Goal: Transaction & Acquisition: Book appointment/travel/reservation

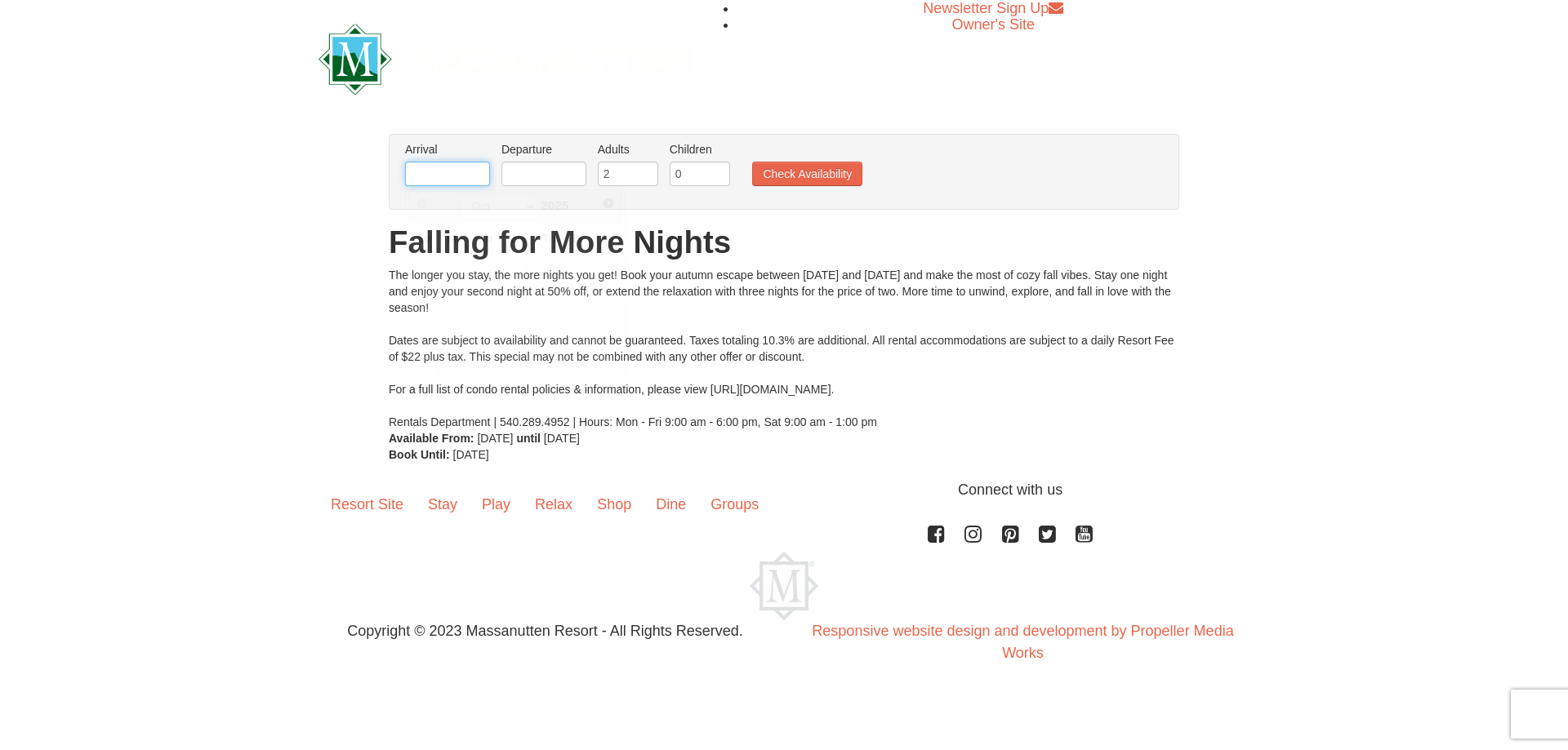
click at [440, 170] on input "text" at bounding box center [447, 174] width 85 height 25
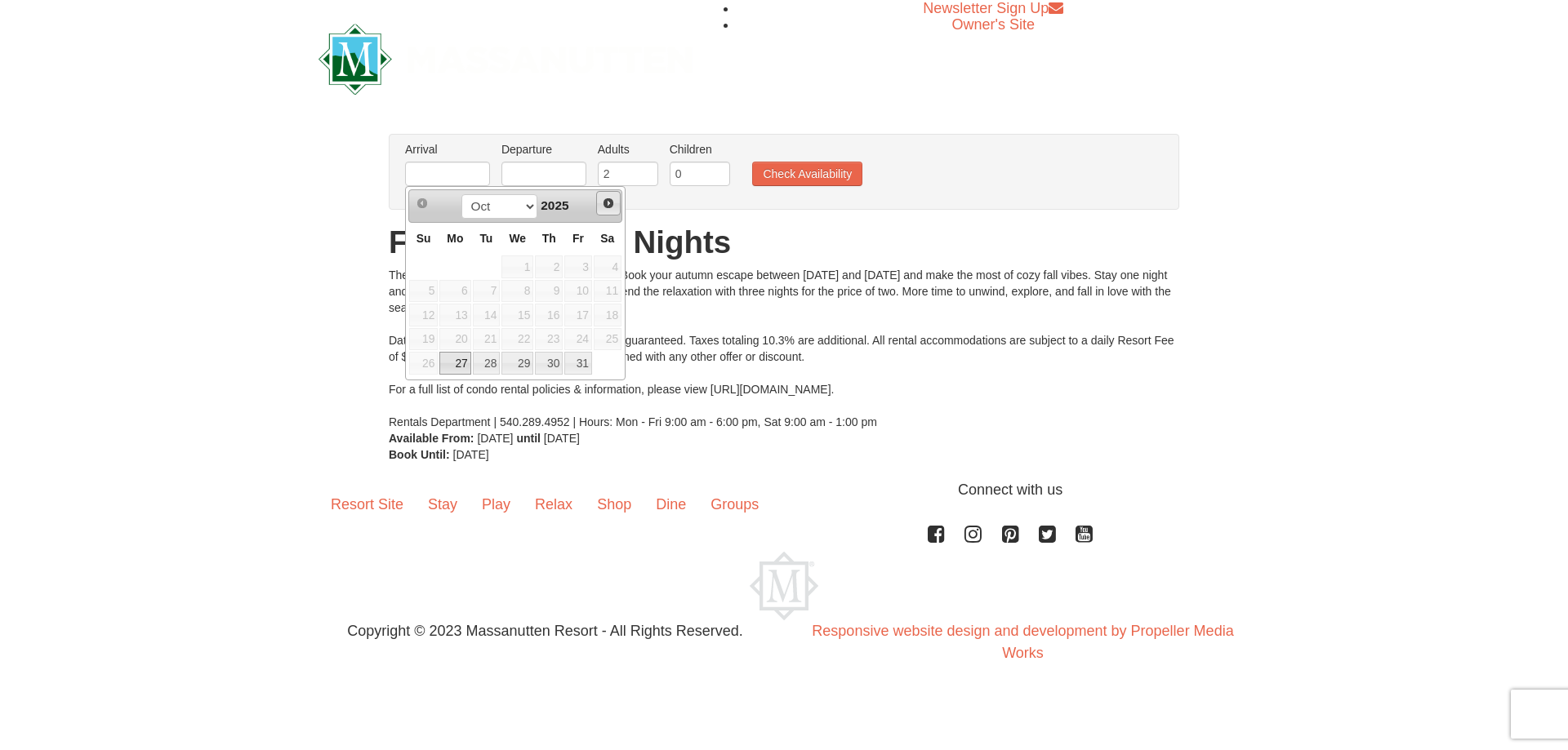
click at [607, 196] on span "Next" at bounding box center [608, 203] width 13 height 13
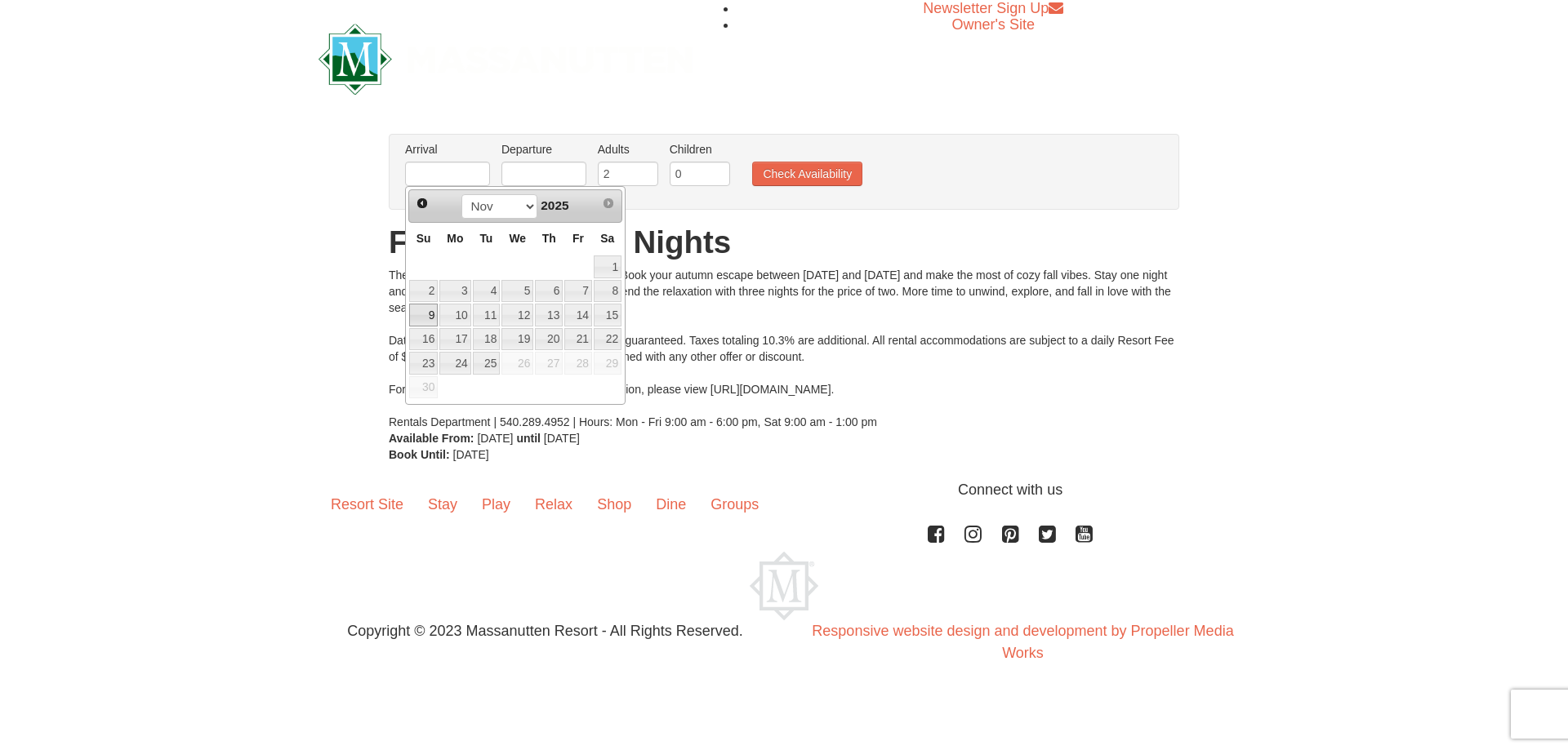
click at [426, 319] on link "9" at bounding box center [423, 315] width 28 height 23
type input "11/09/2025"
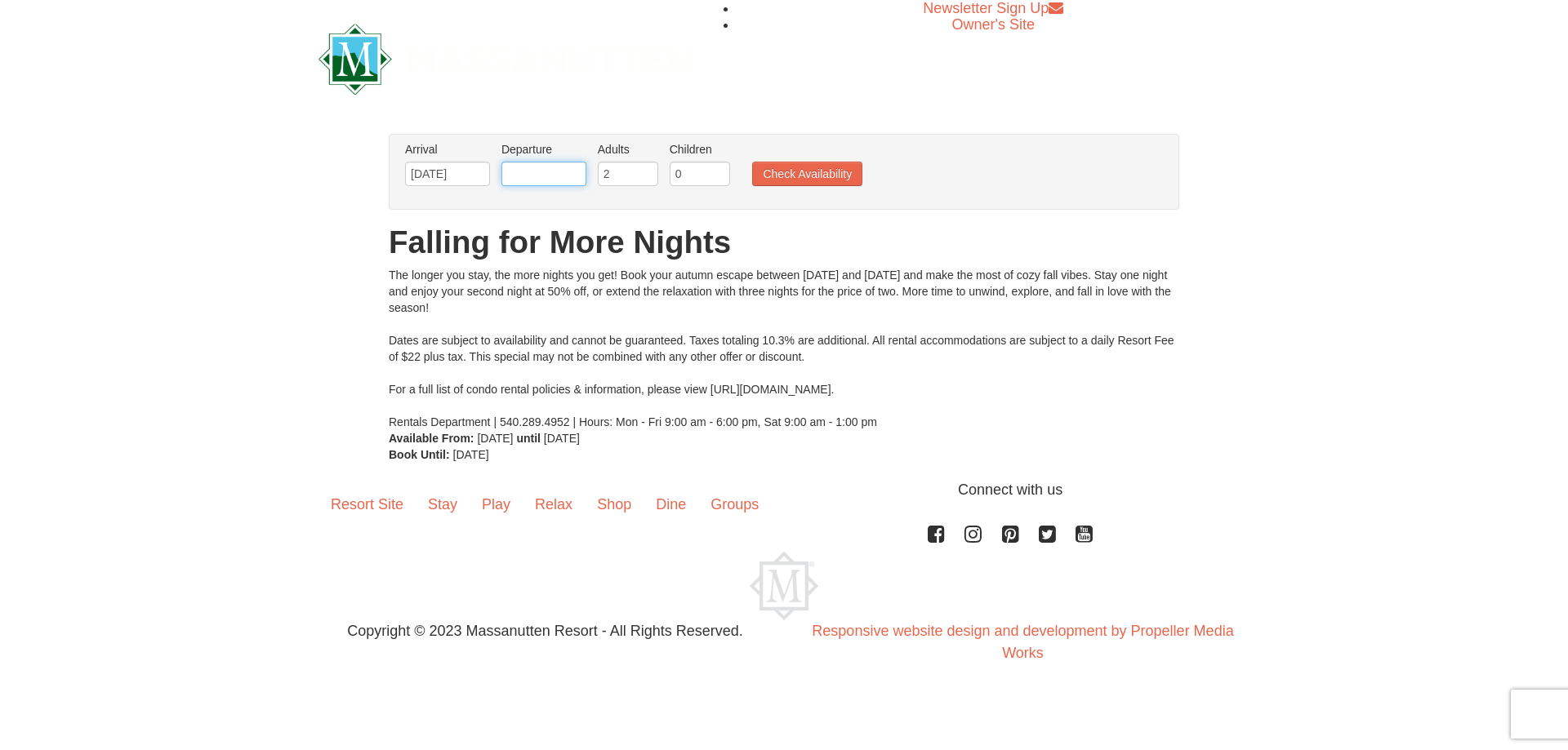
click at [536, 173] on input "text" at bounding box center [544, 174] width 85 height 25
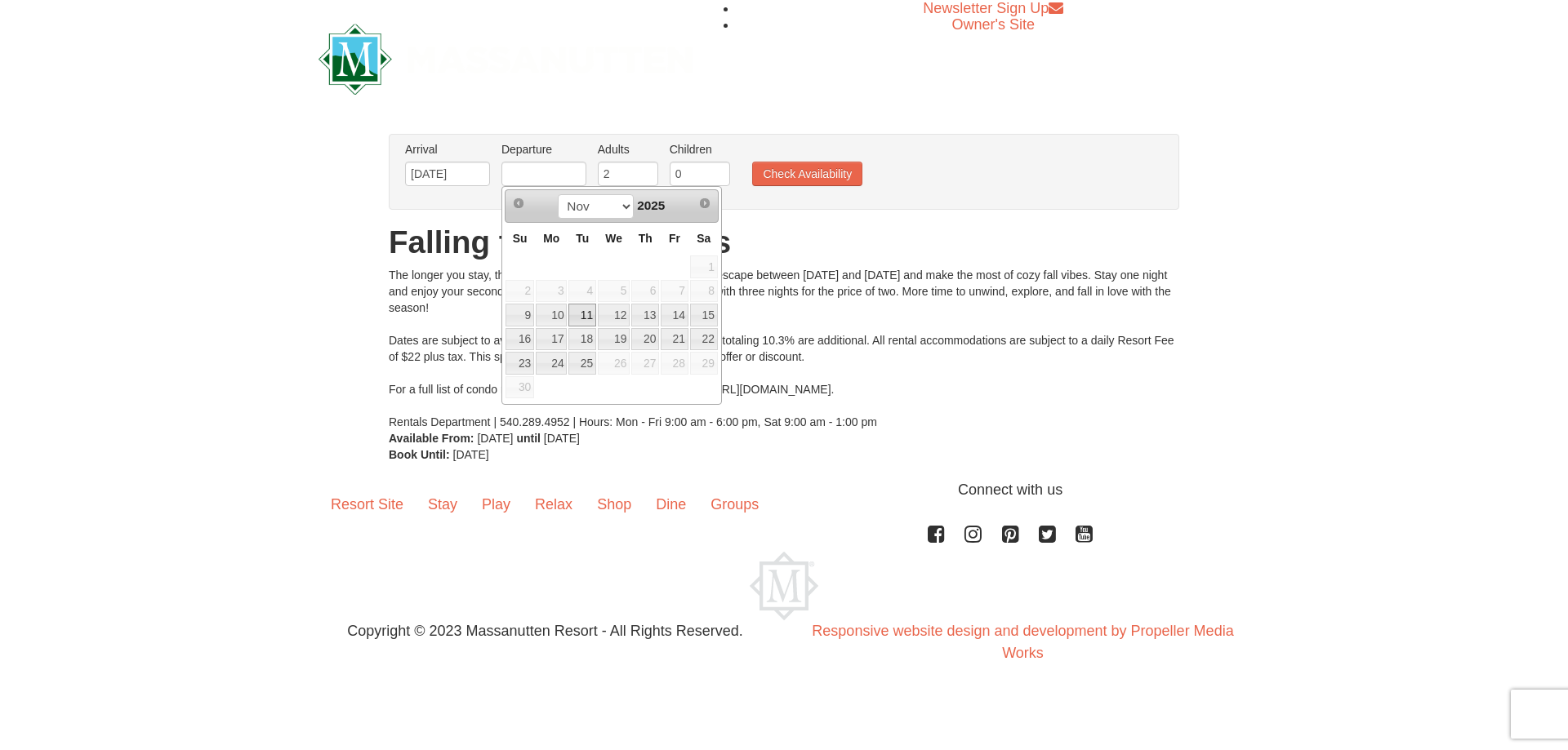
click at [581, 318] on link "11" at bounding box center [582, 315] width 28 height 23
type input "11/11/2025"
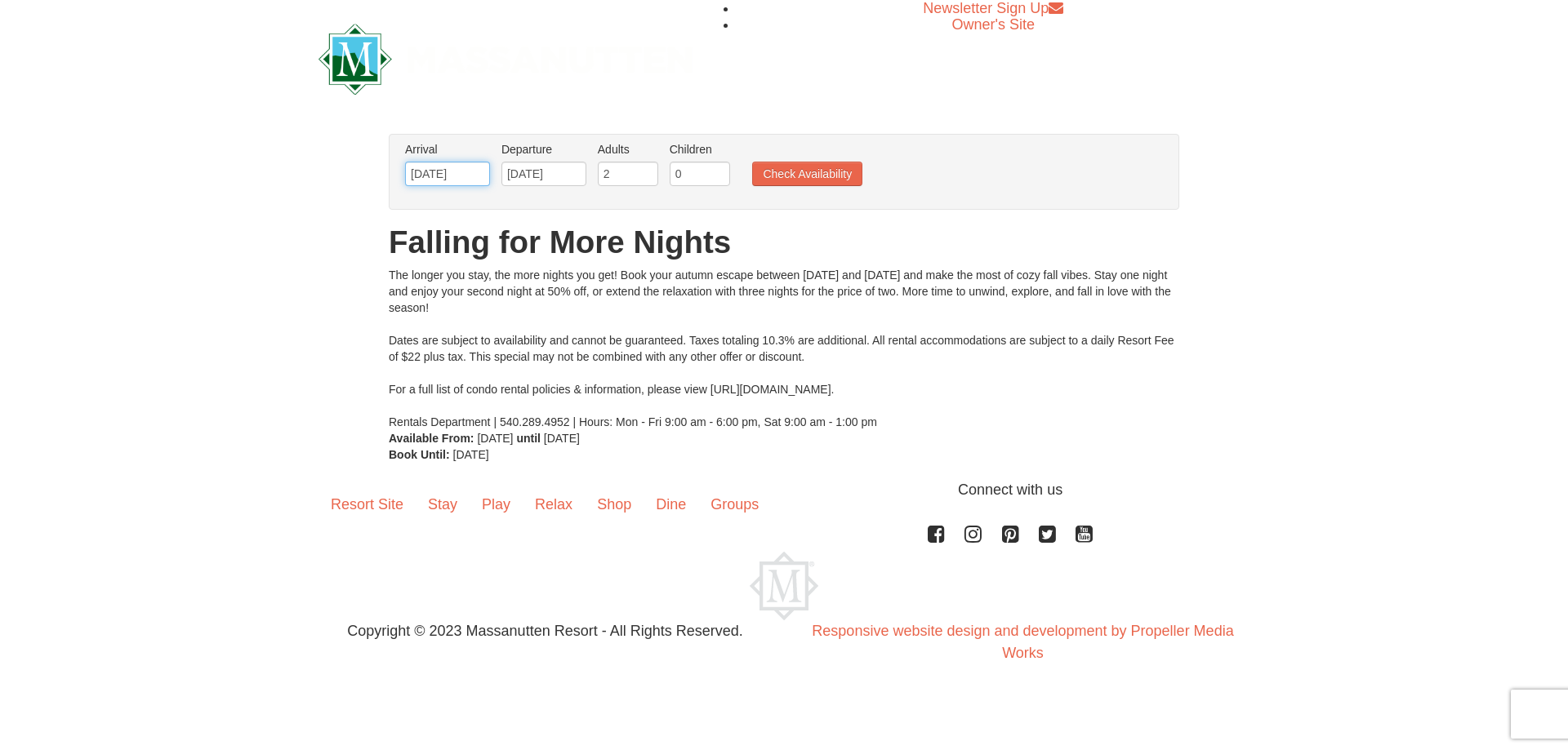
click at [423, 173] on input "11/09/2025" at bounding box center [447, 174] width 85 height 25
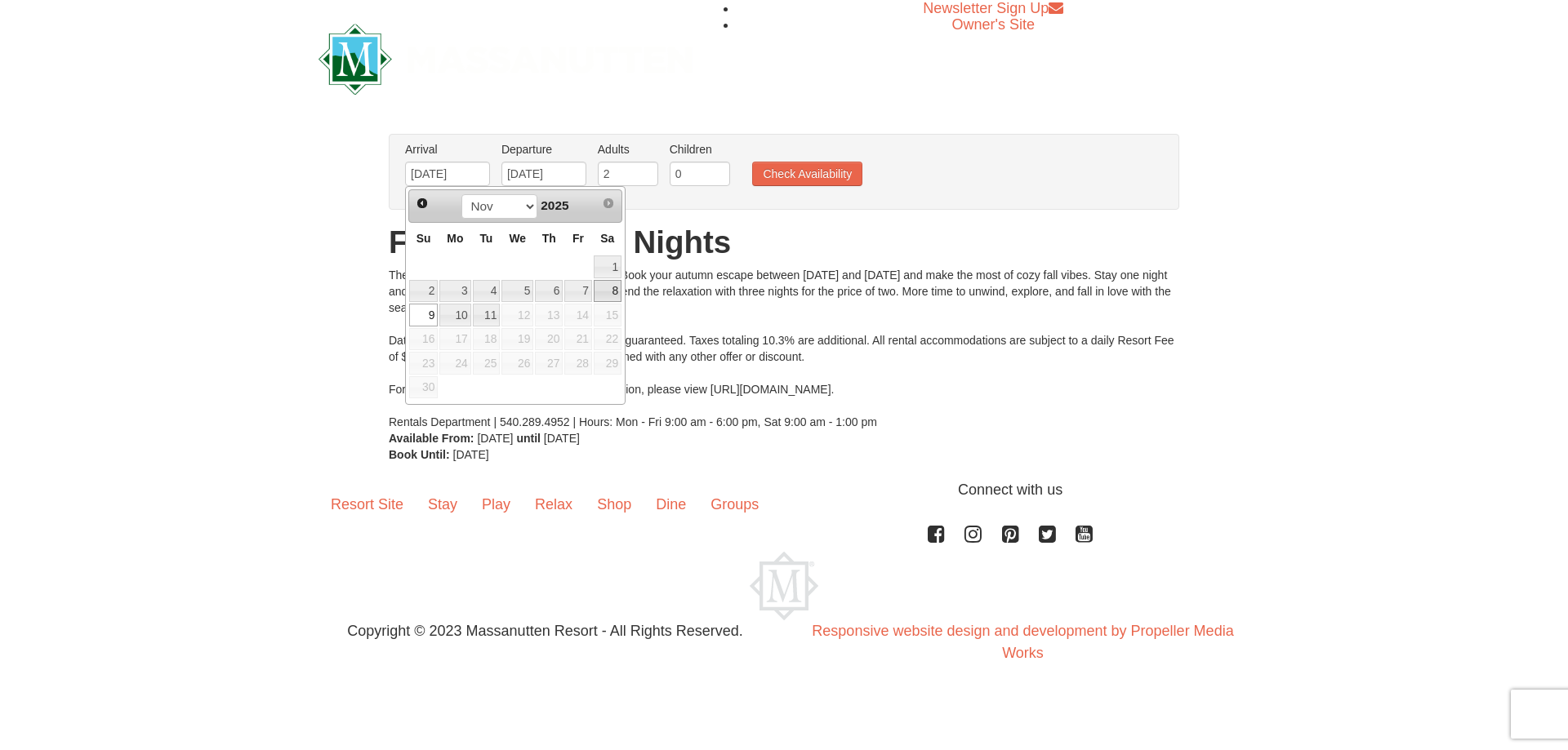
click at [612, 293] on link "8" at bounding box center [607, 291] width 28 height 23
type input "[DATE]"
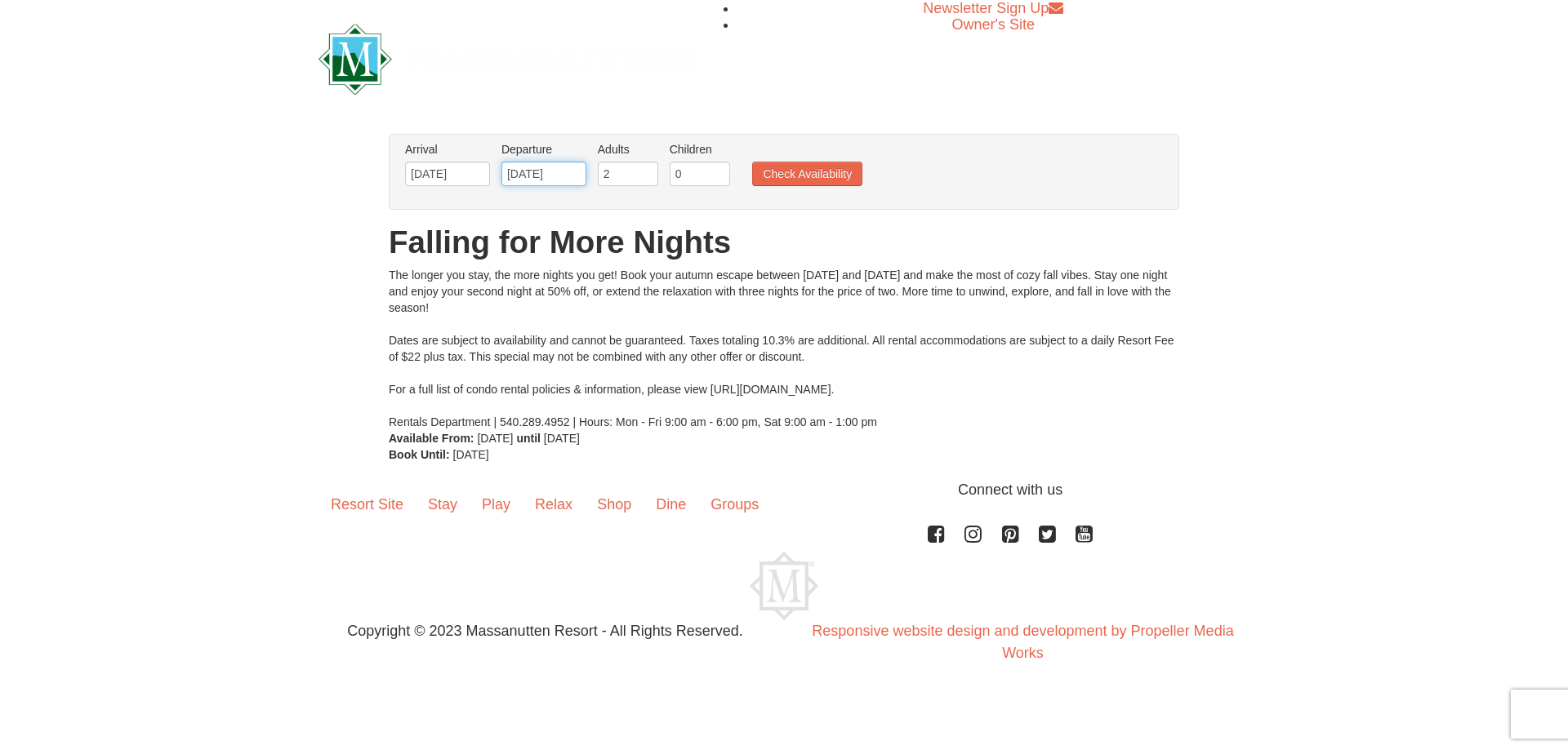
click at [517, 173] on input "11/11/2025" at bounding box center [544, 174] width 85 height 25
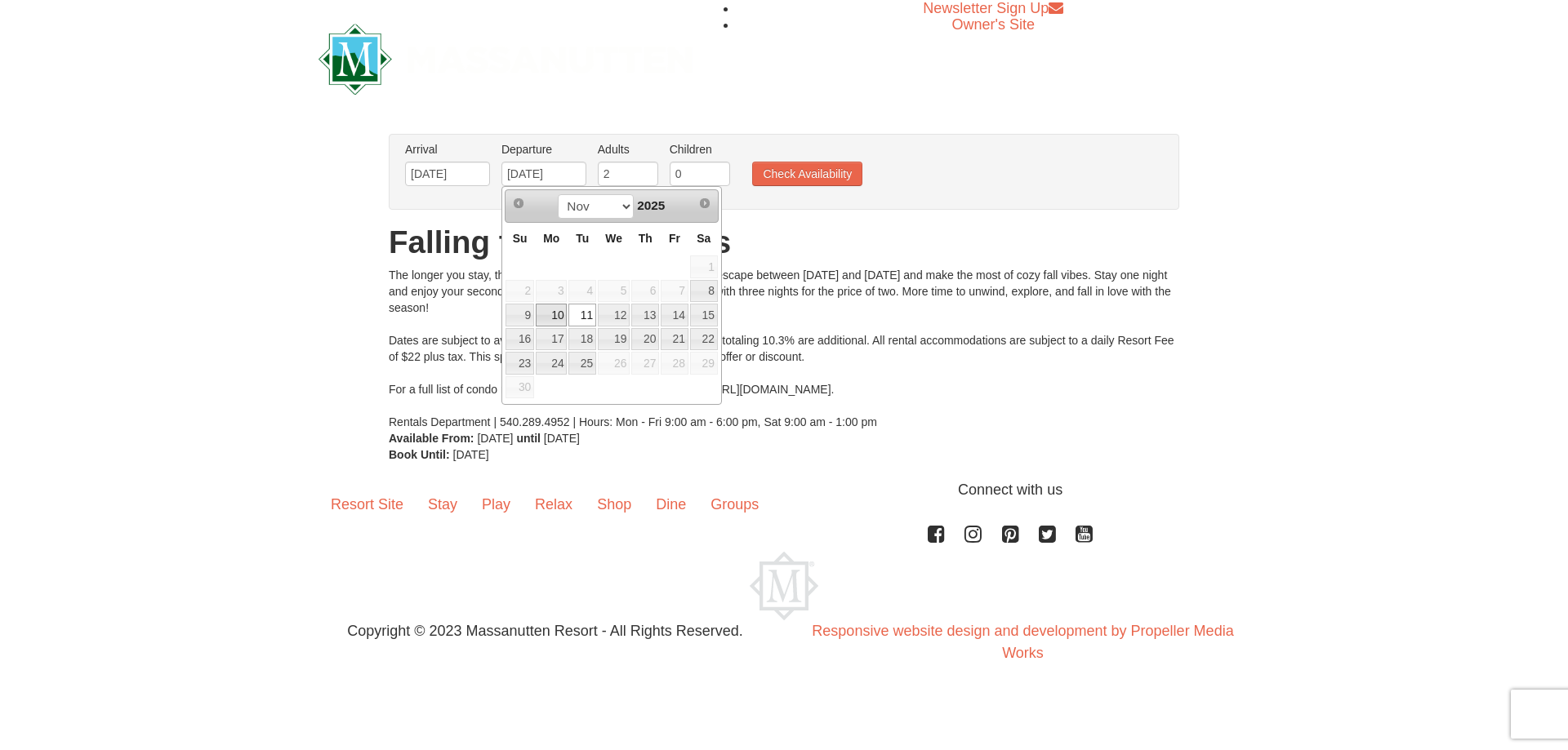
click at [559, 316] on link "10" at bounding box center [551, 315] width 31 height 23
type input "[DATE]"
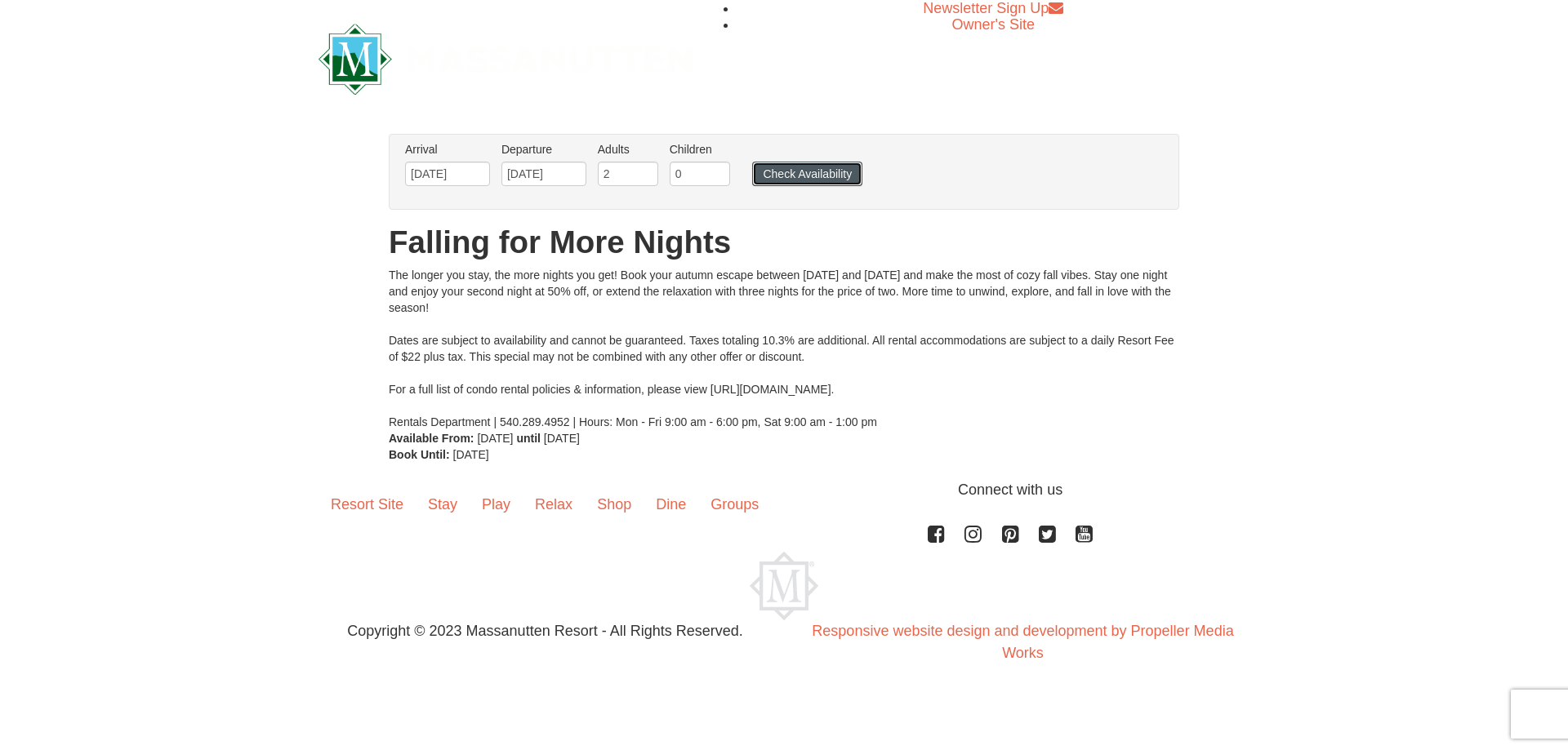
click at [833, 177] on button "Check Availability" at bounding box center [807, 174] width 110 height 25
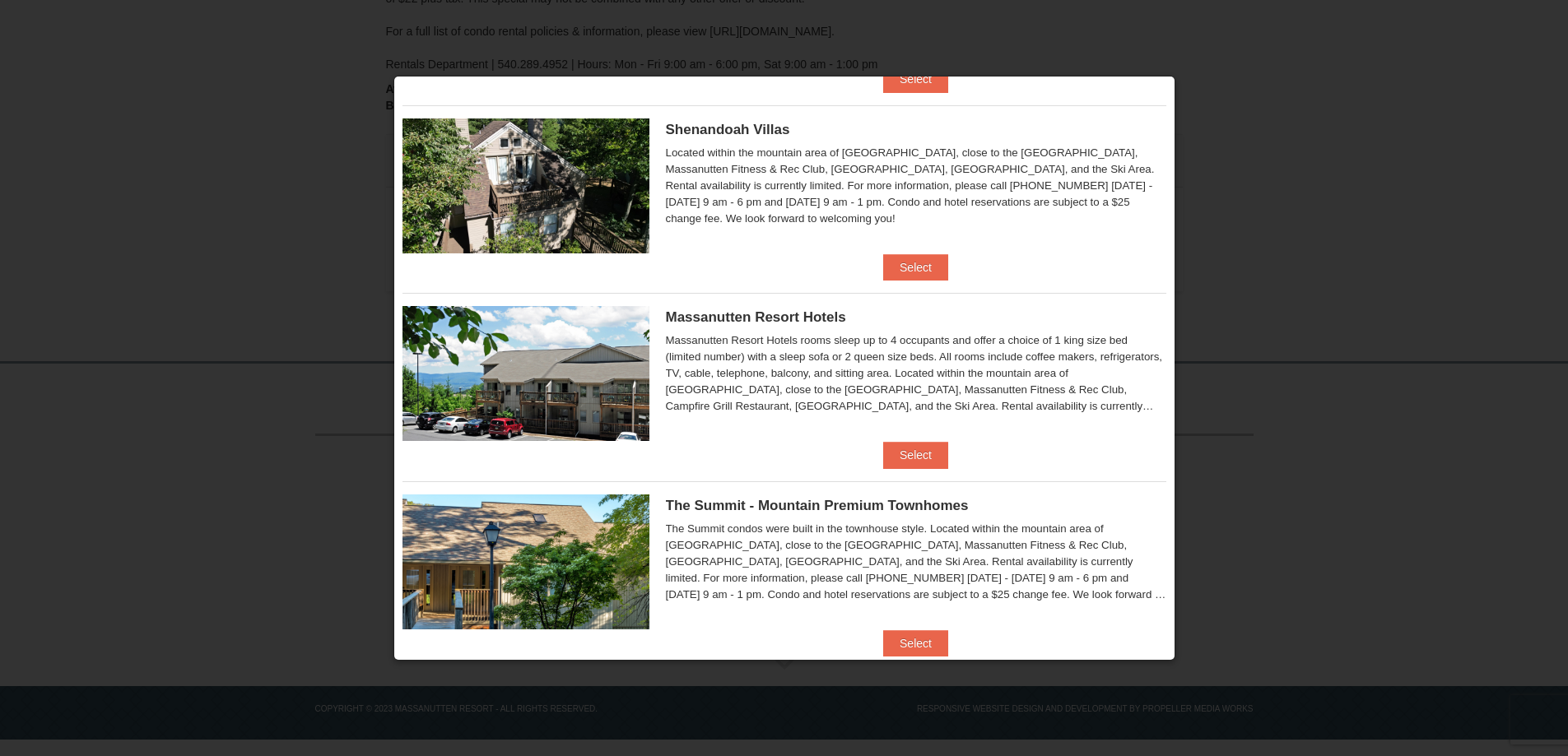
scroll to position [386, 0]
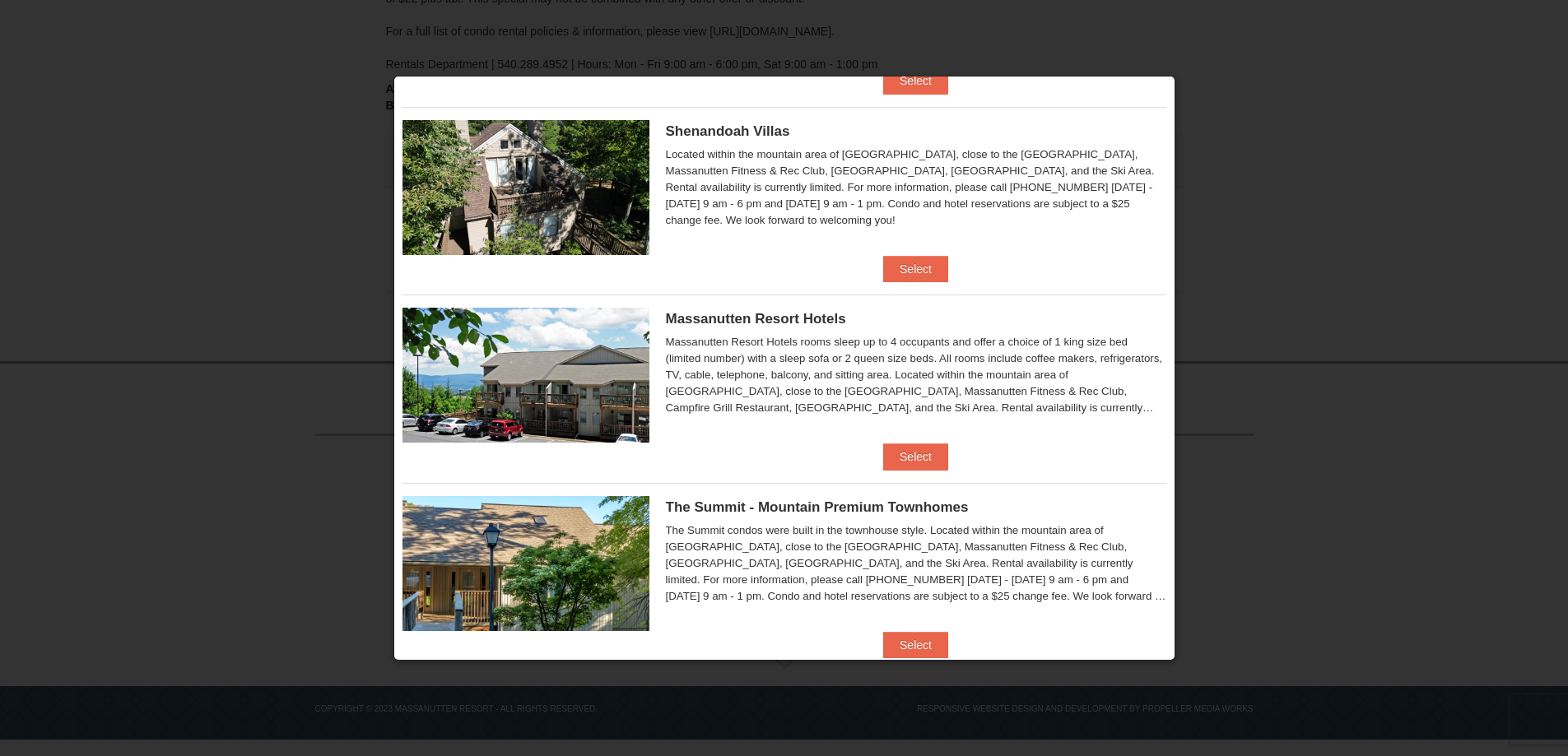
click at [777, 315] on span "Massanutten Resort Hotels" at bounding box center [755, 318] width 180 height 16
click at [456, 363] on img at bounding box center [526, 376] width 247 height 135
click at [915, 455] on button "Select" at bounding box center [915, 456] width 65 height 26
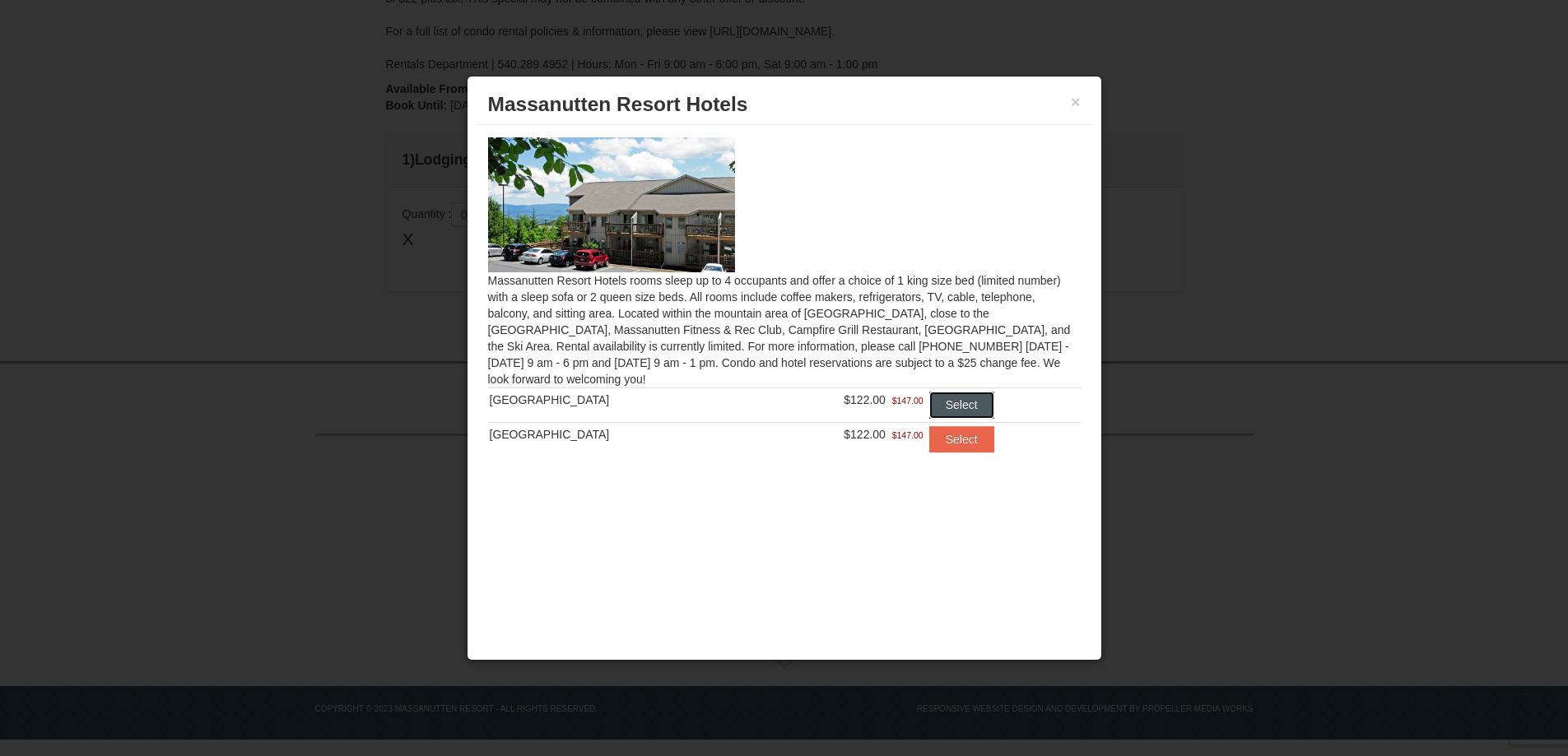
click at [970, 408] on button "Select" at bounding box center [962, 404] width 65 height 26
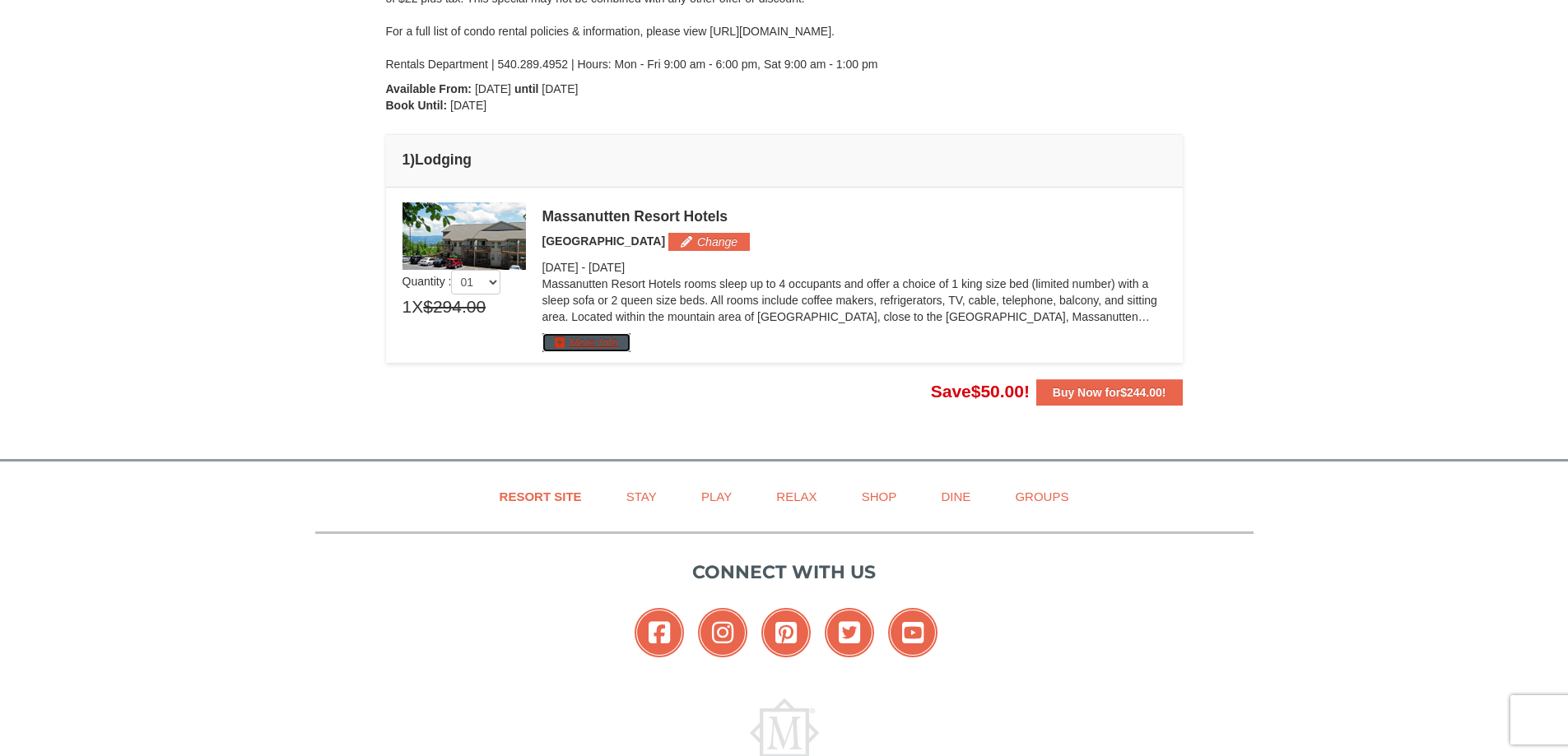
click at [578, 343] on button "More Info" at bounding box center [586, 342] width 88 height 19
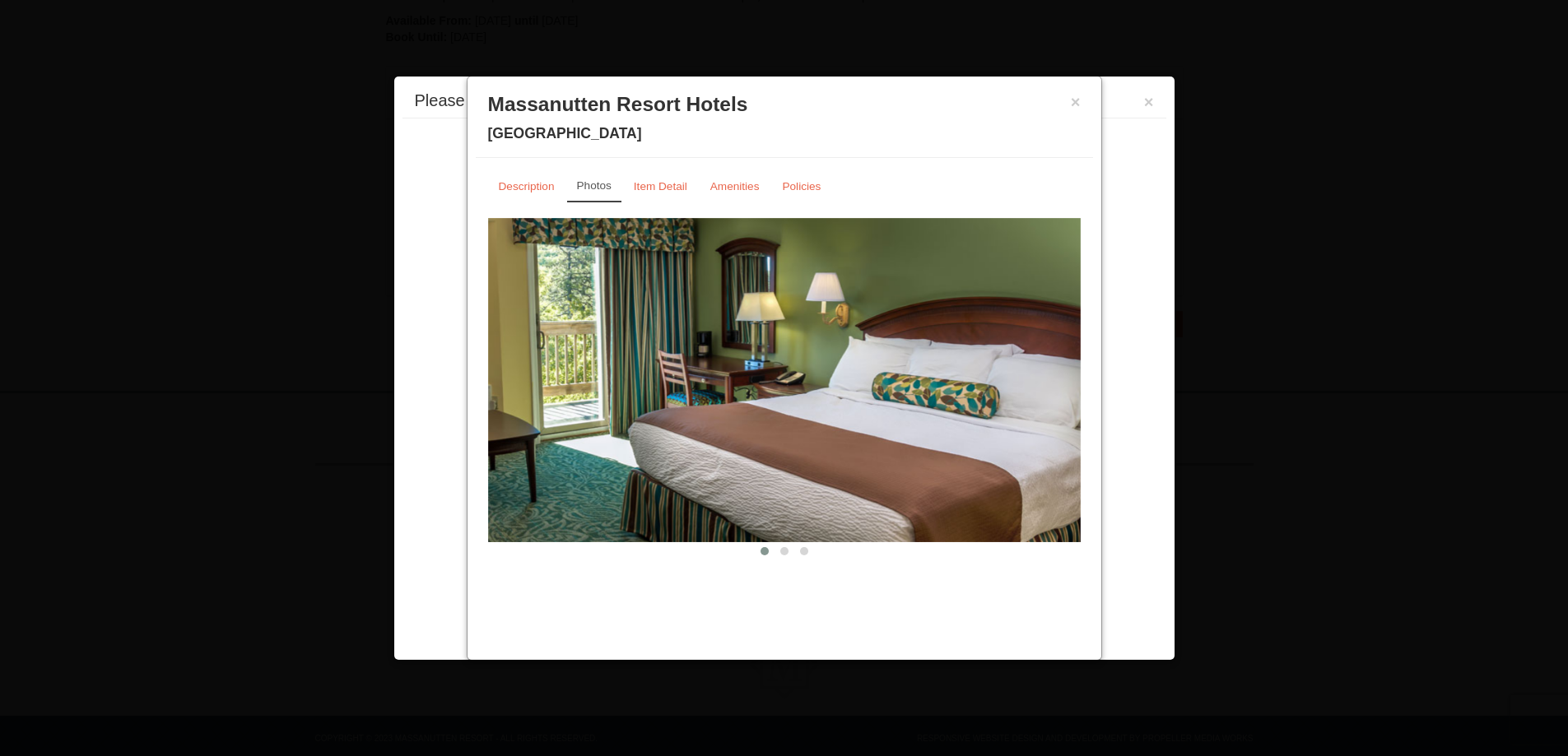
scroll to position [419, 0]
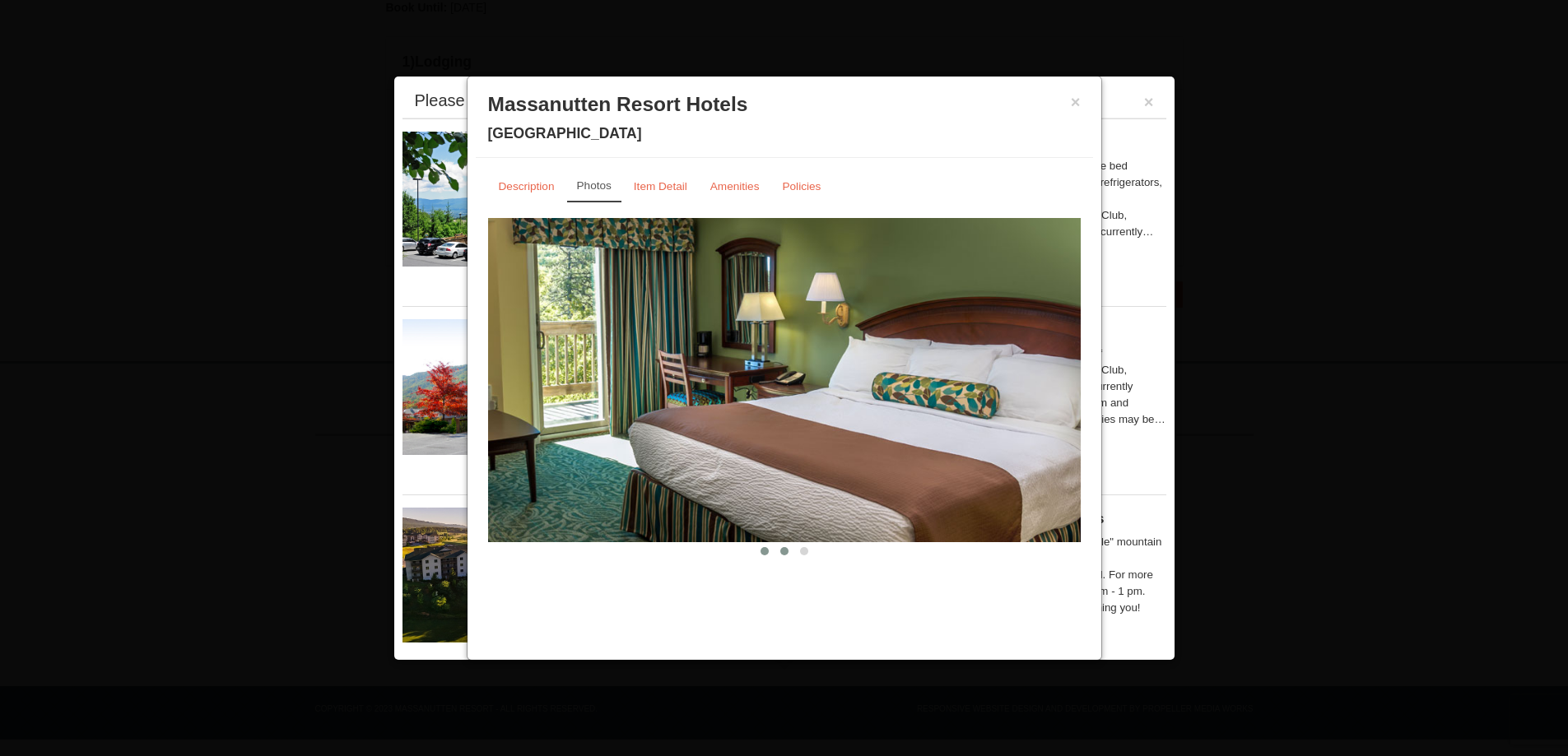
click at [787, 556] on button at bounding box center [784, 552] width 19 height 17
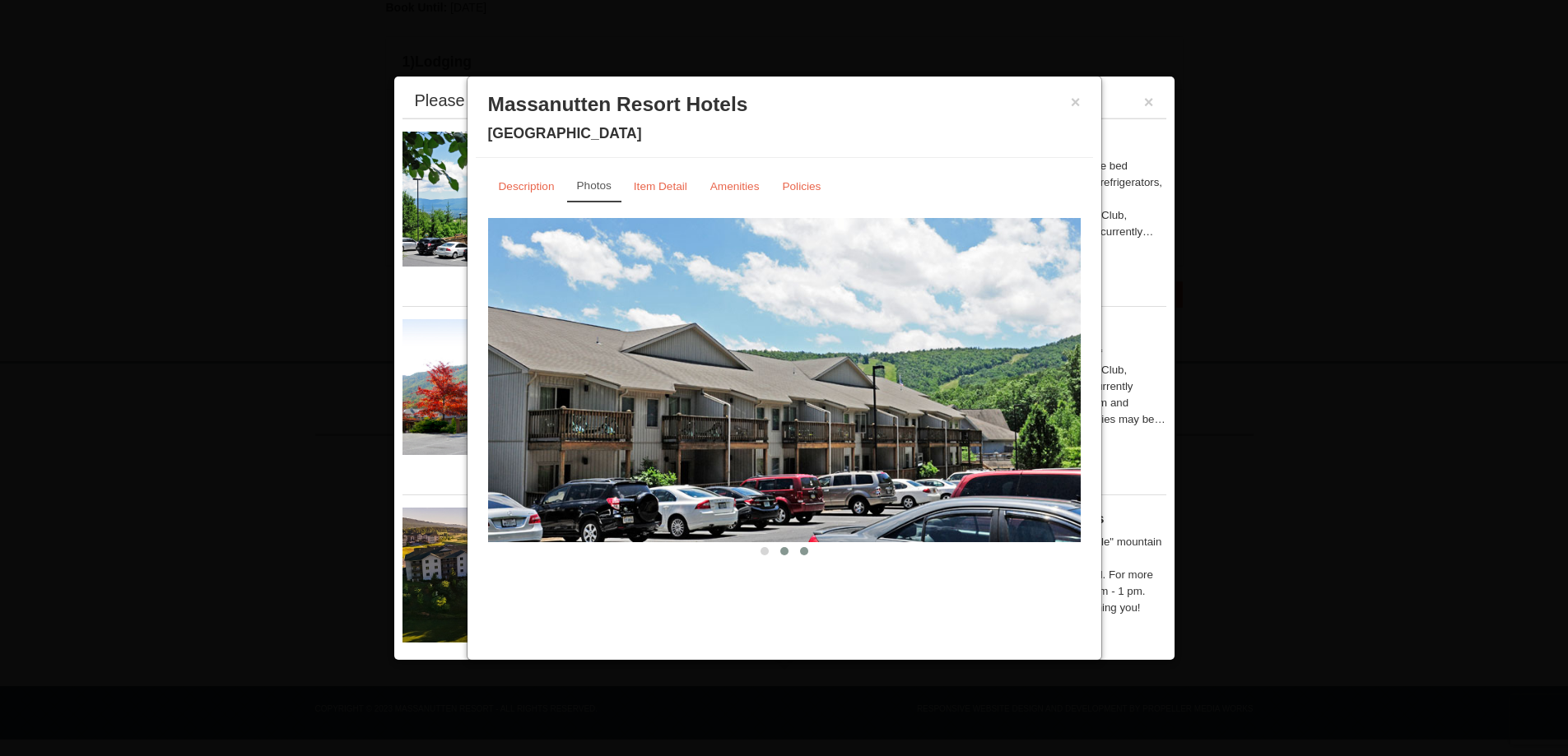
click at [806, 554] on span at bounding box center [803, 551] width 8 height 8
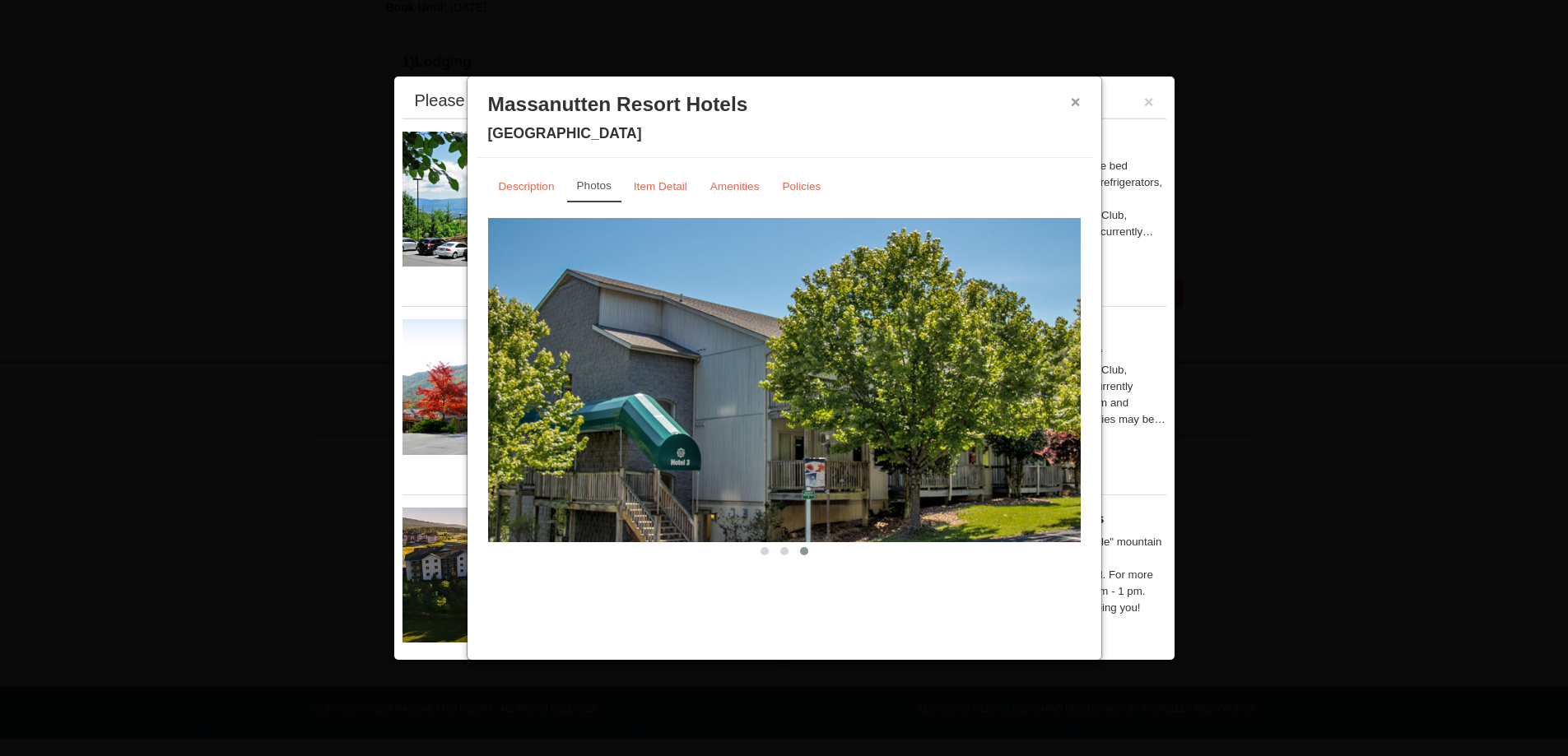
click at [1072, 100] on button "×" at bounding box center [1076, 102] width 10 height 17
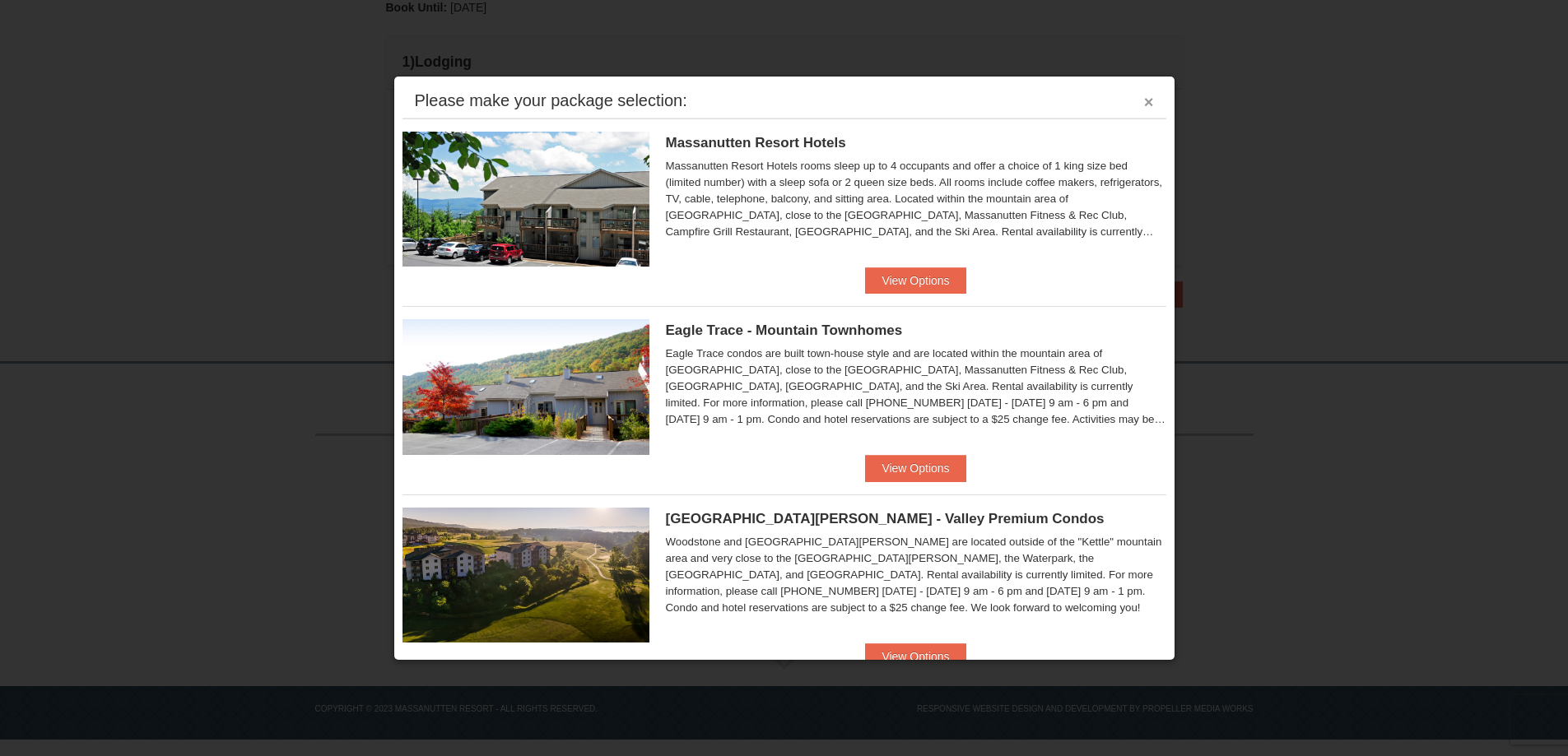
click at [1144, 104] on button "×" at bounding box center [1149, 102] width 10 height 17
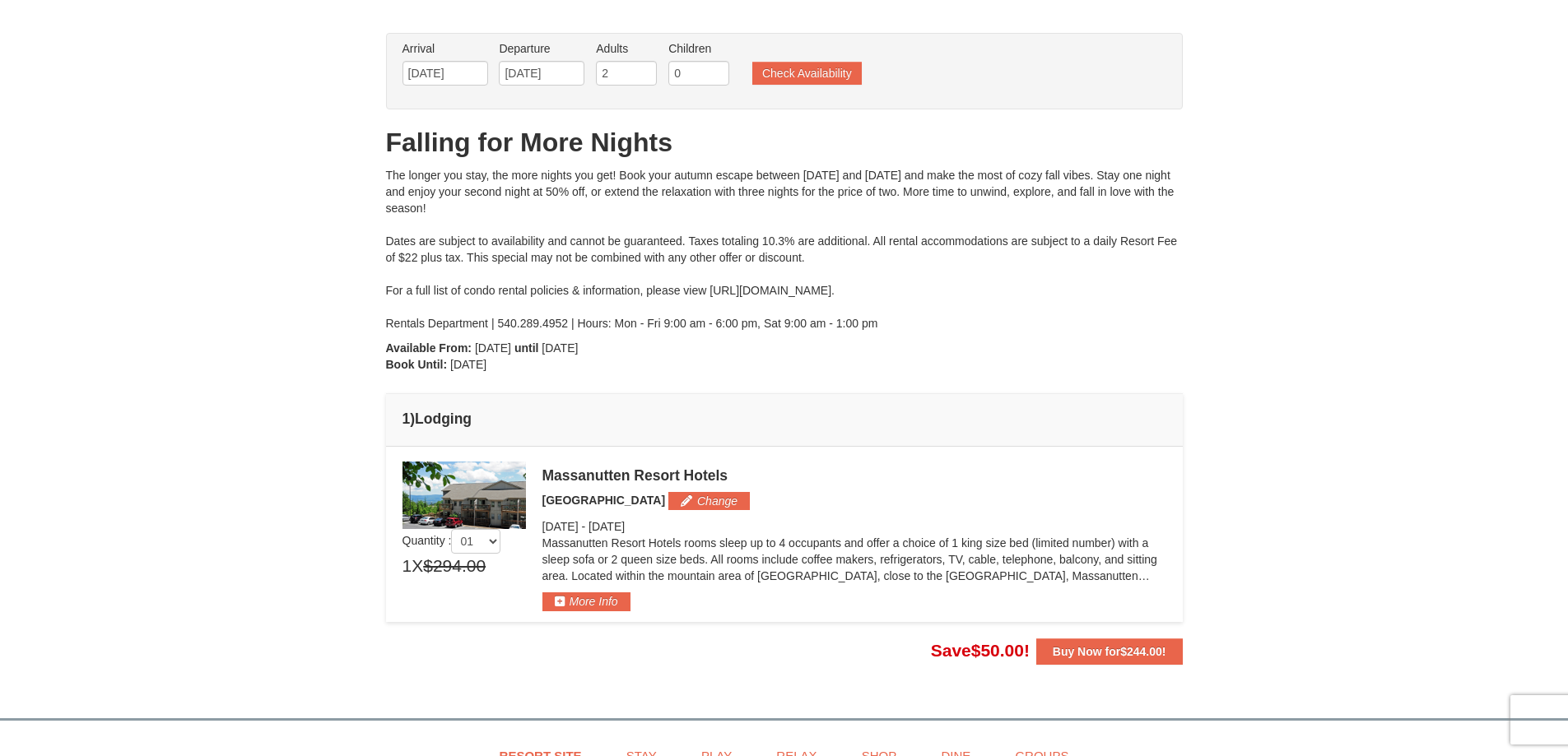
scroll to position [247, 0]
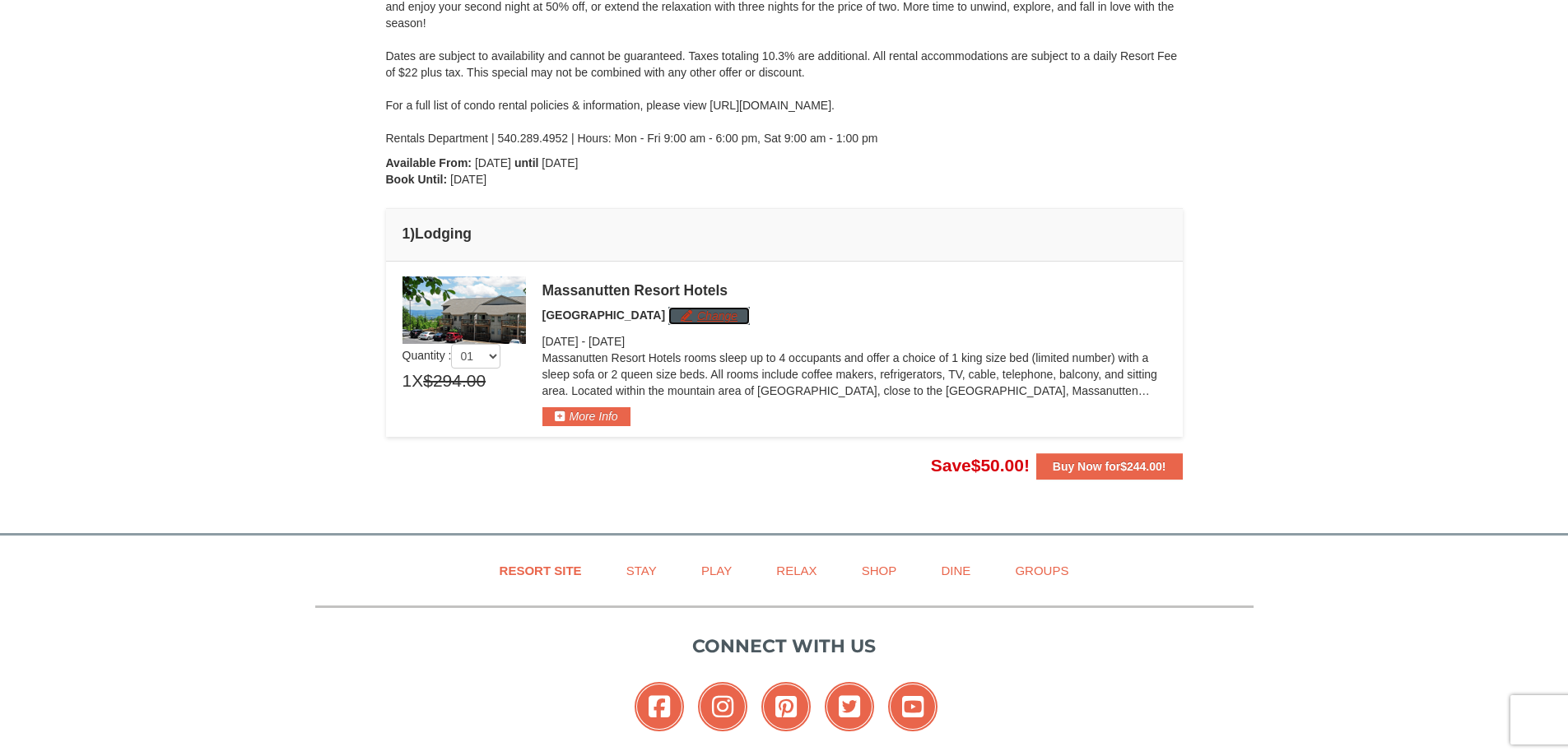
click at [703, 316] on button "Change" at bounding box center [709, 316] width 81 height 19
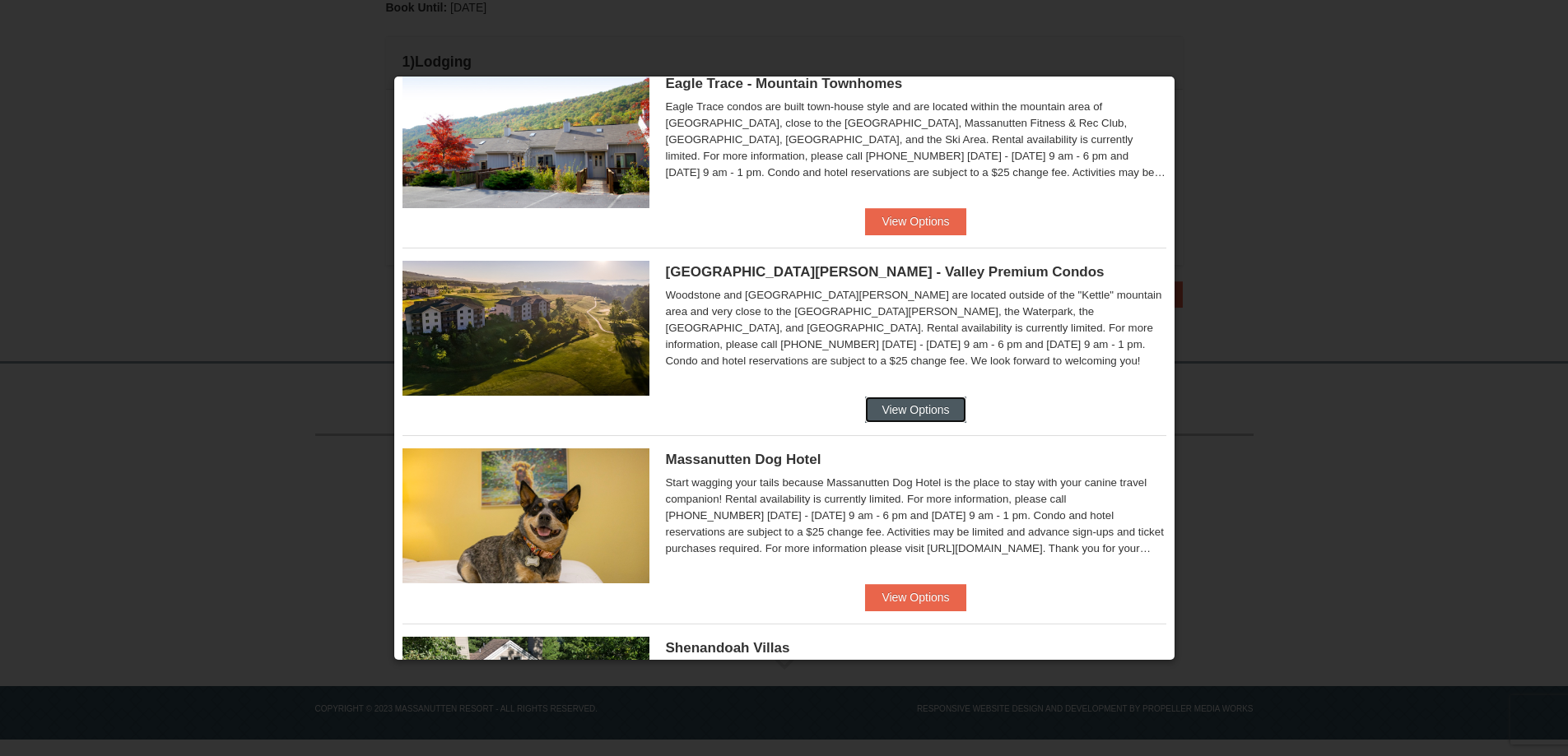
click at [932, 411] on button "View Options" at bounding box center [915, 410] width 100 height 26
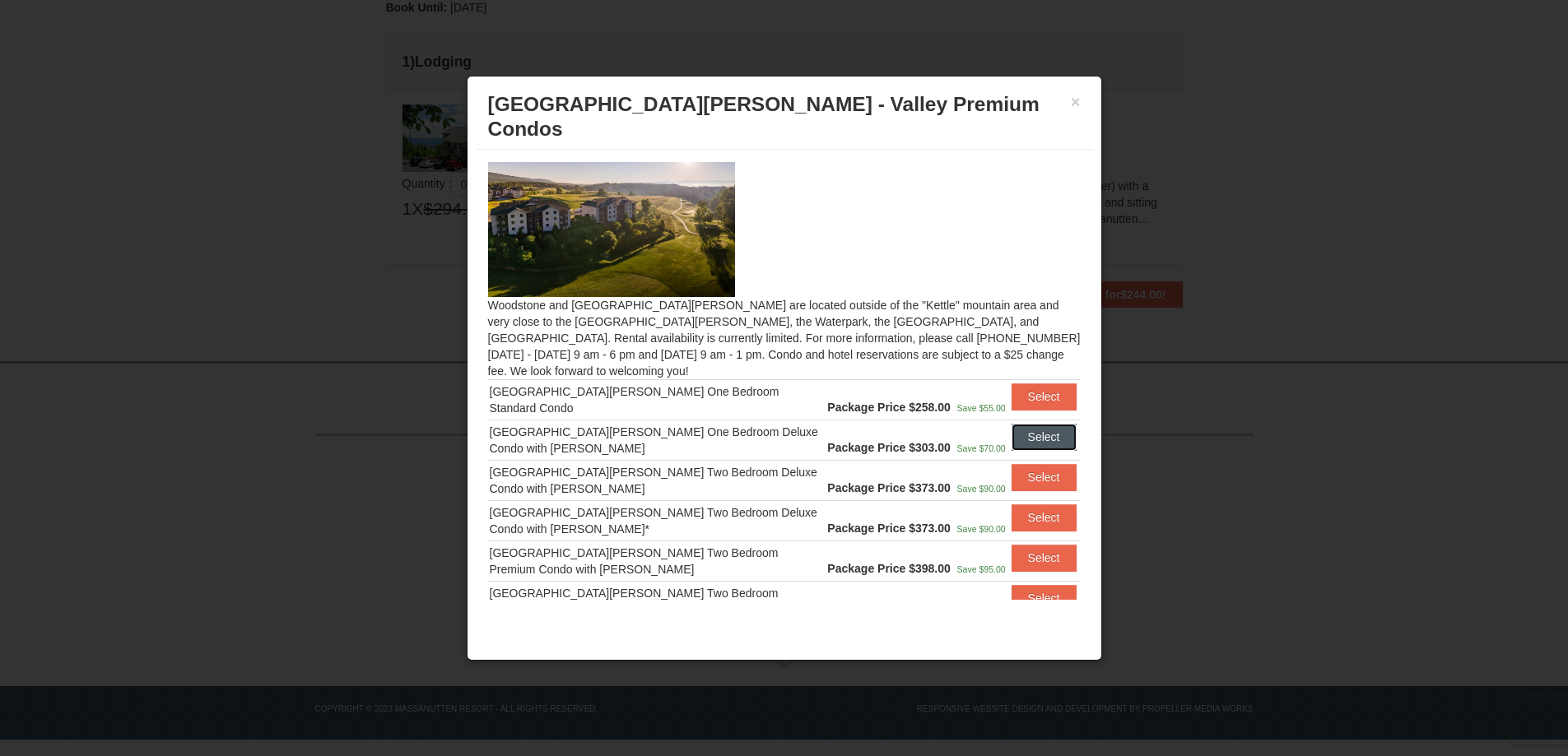
click at [1025, 424] on button "Select" at bounding box center [1044, 437] width 65 height 26
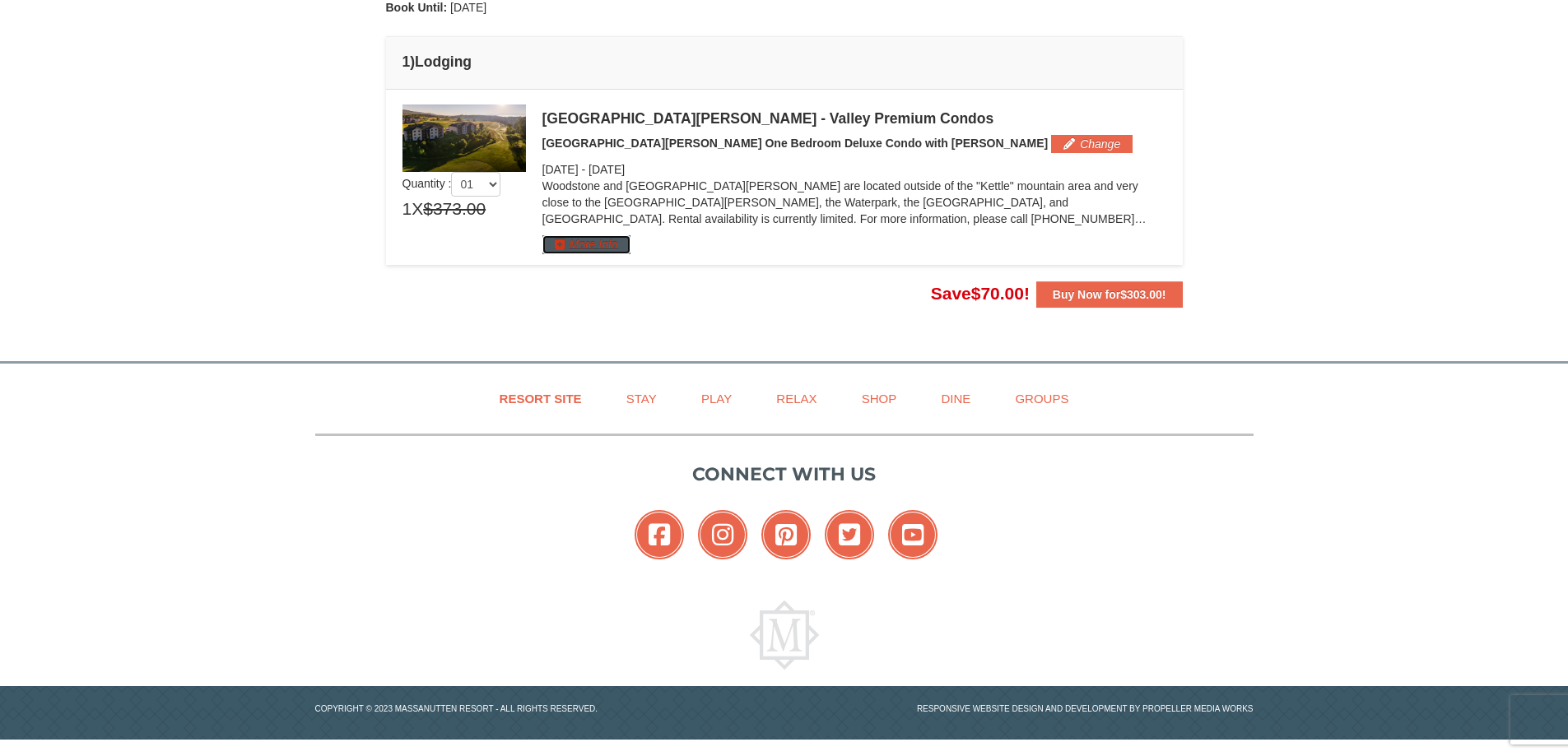
click at [597, 248] on button "More Info" at bounding box center [586, 244] width 88 height 19
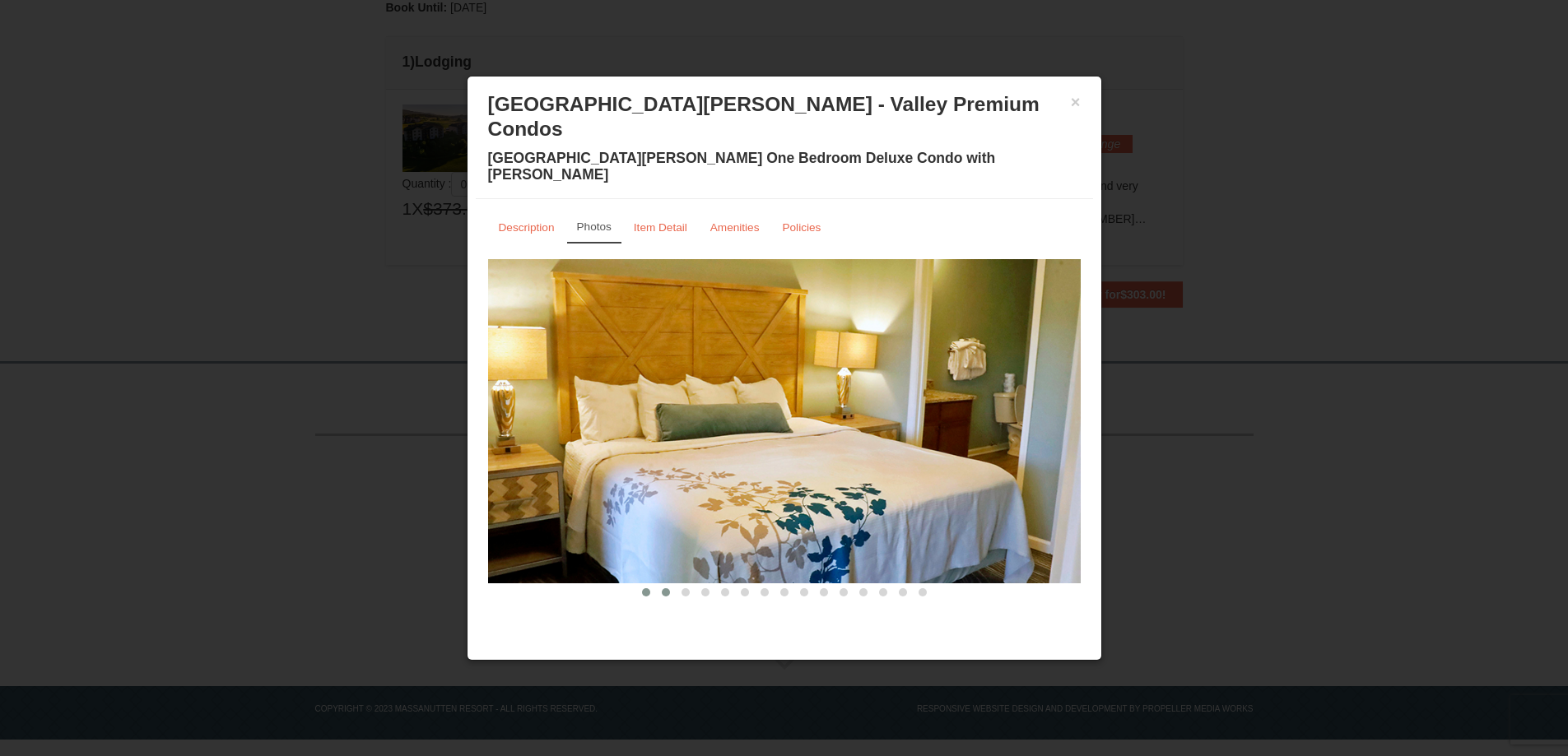
click at [665, 589] on span at bounding box center [666, 592] width 8 height 8
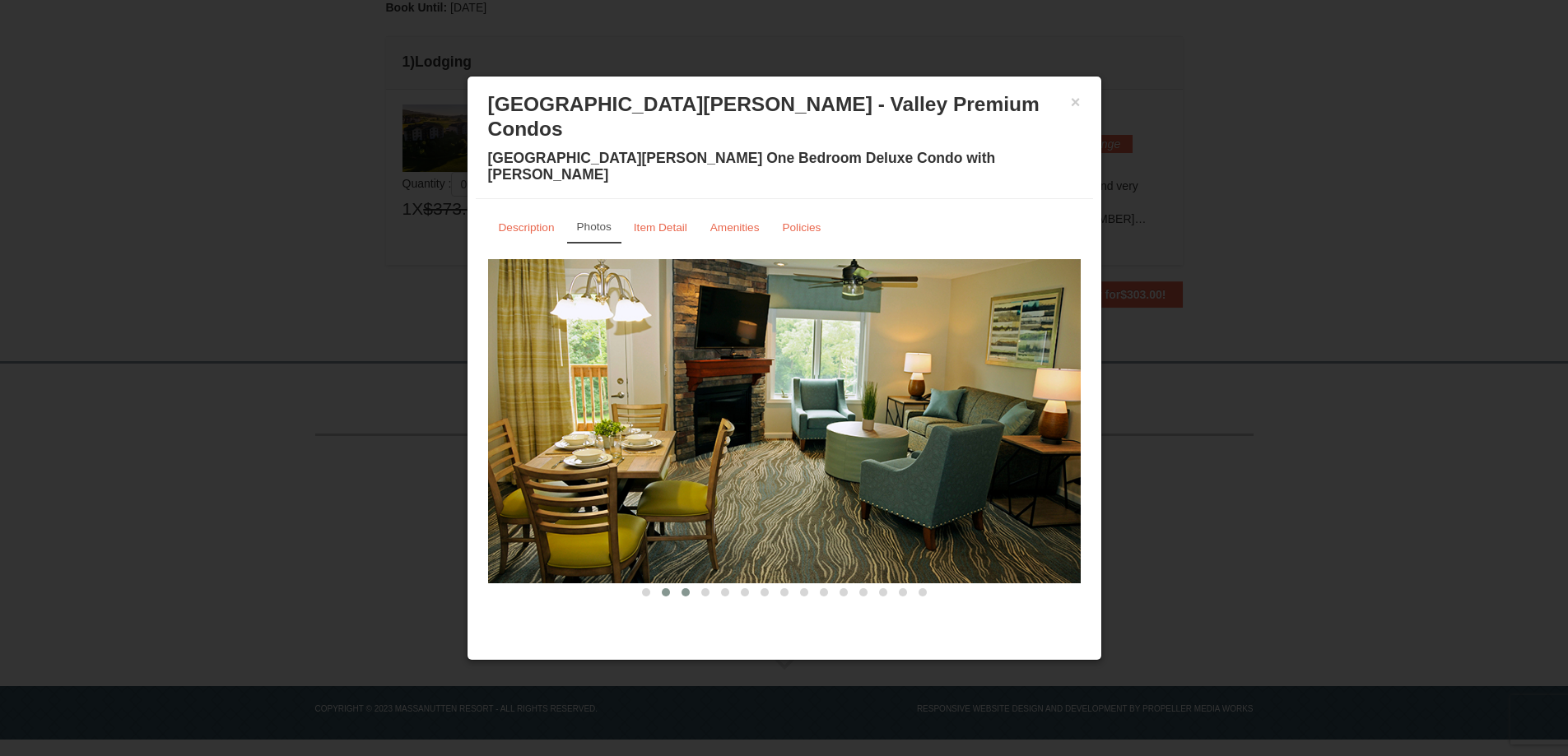
click at [686, 589] on span at bounding box center [685, 592] width 8 height 8
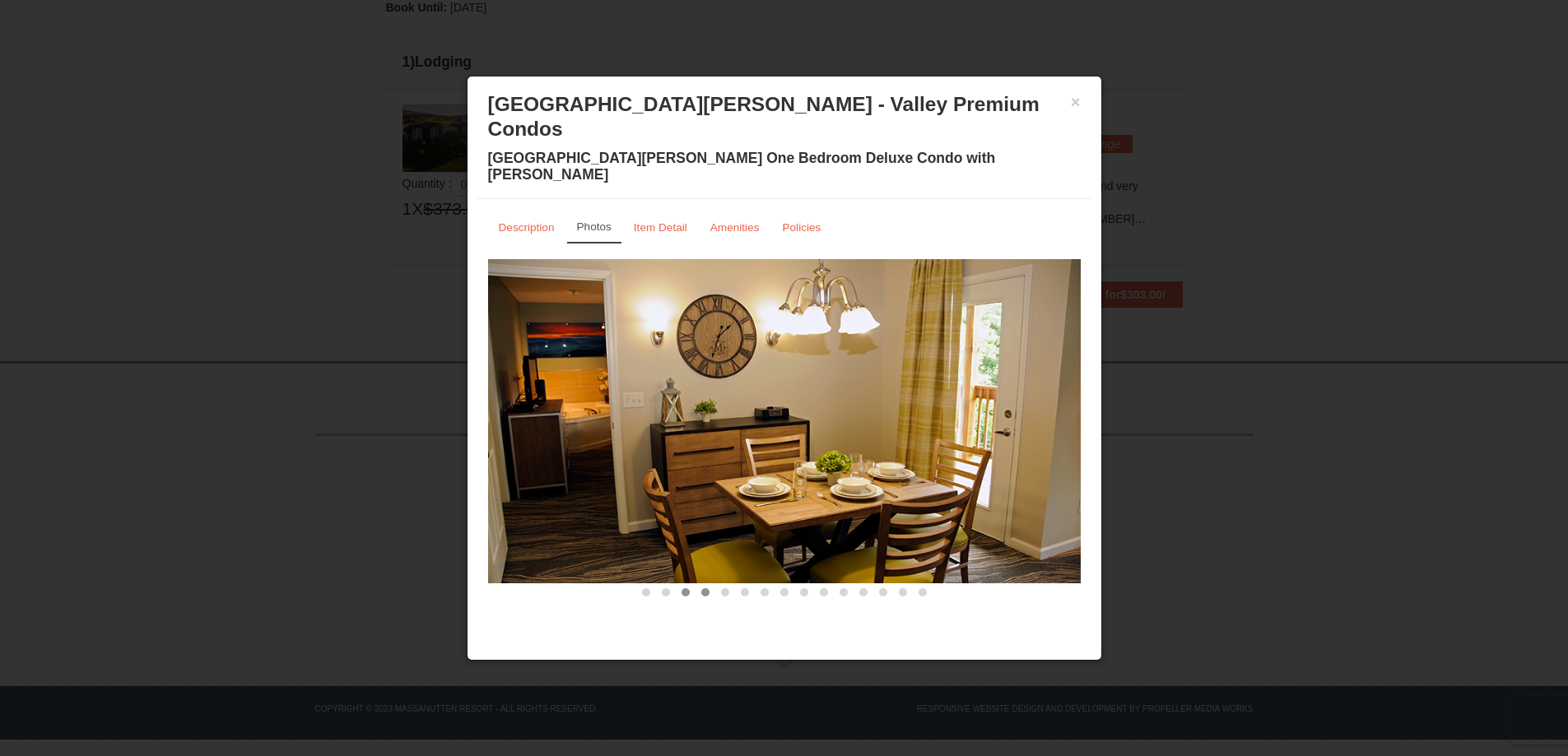
click at [705, 589] on span at bounding box center [705, 592] width 8 height 8
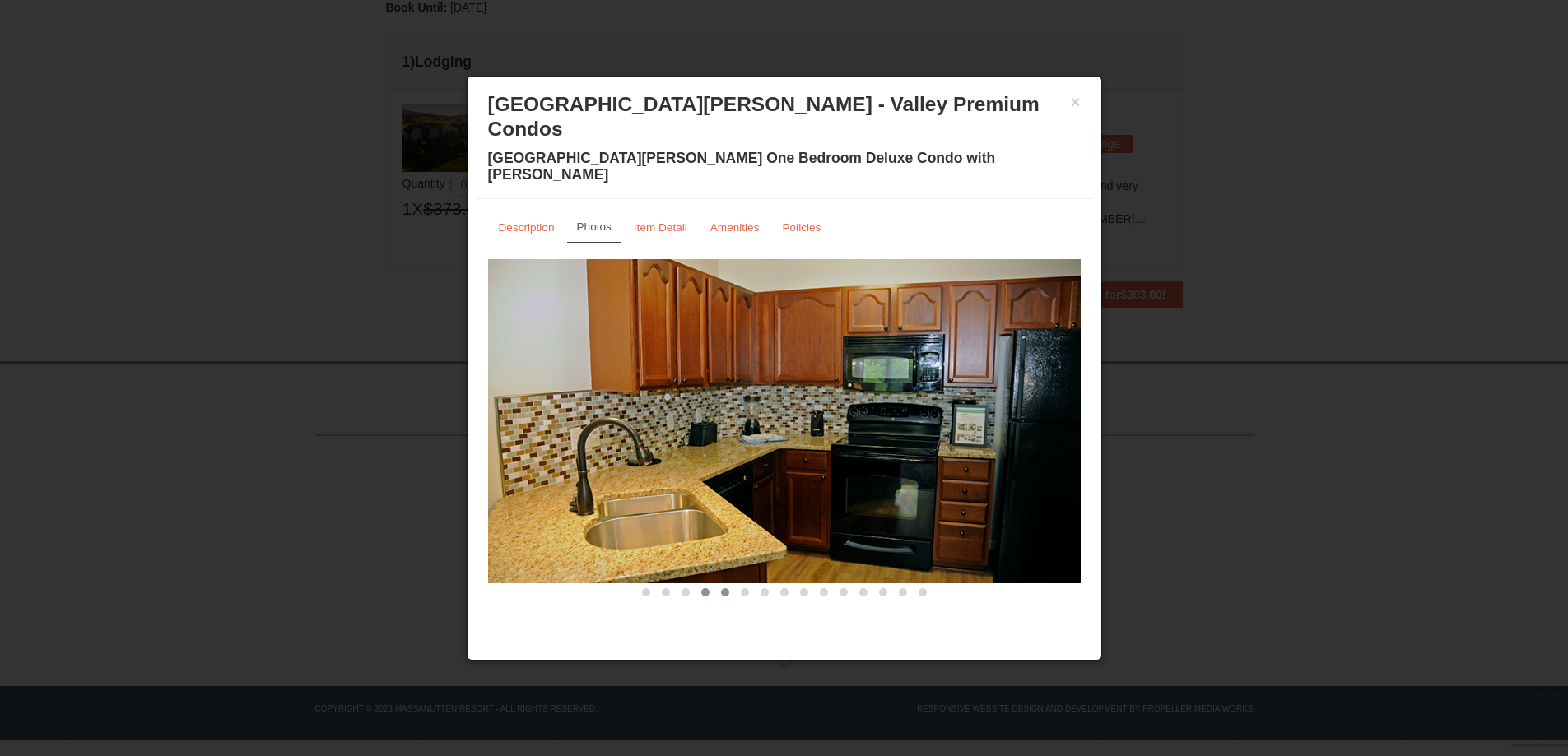
click at [721, 589] on span at bounding box center [725, 592] width 8 height 8
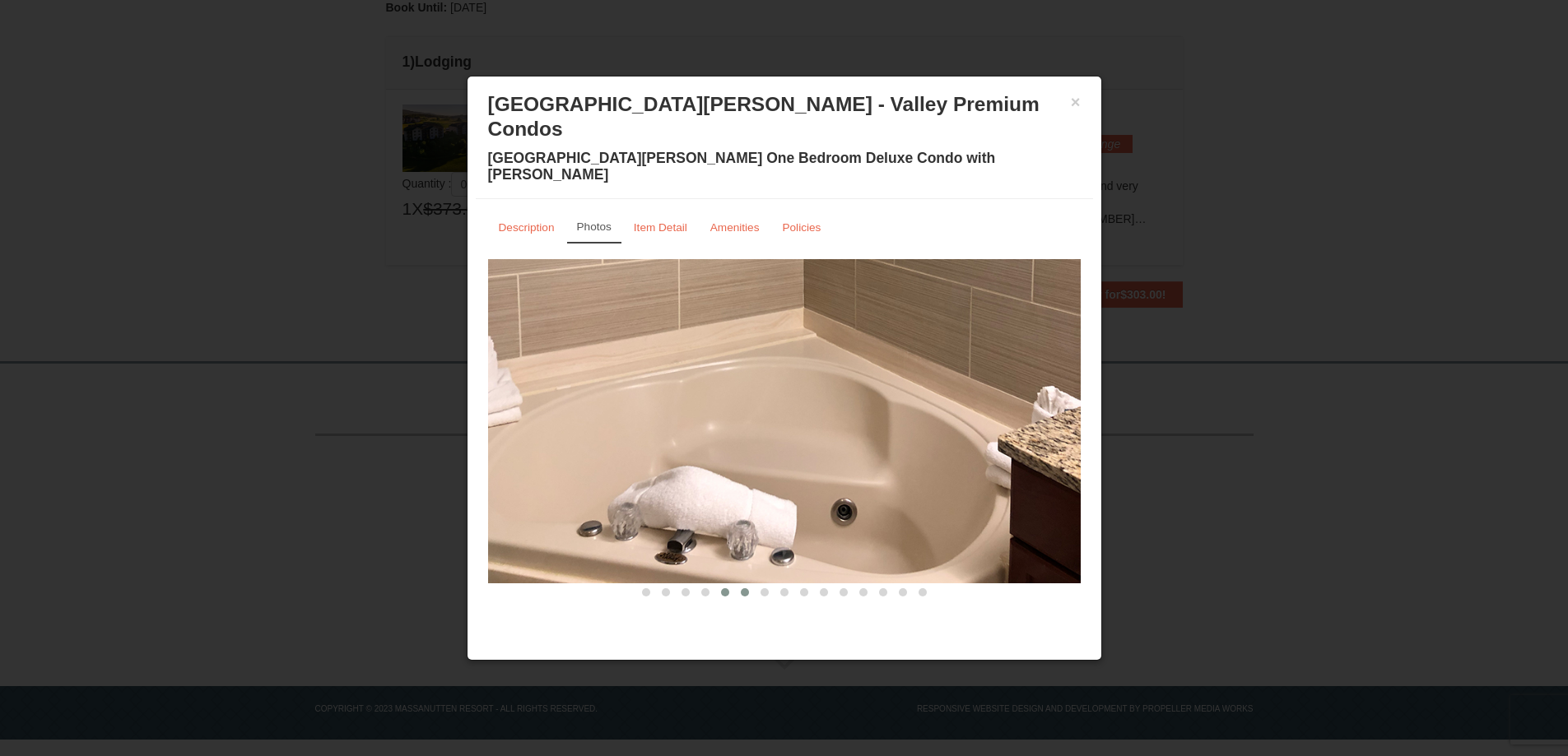
click at [746, 589] on span at bounding box center [744, 592] width 8 height 8
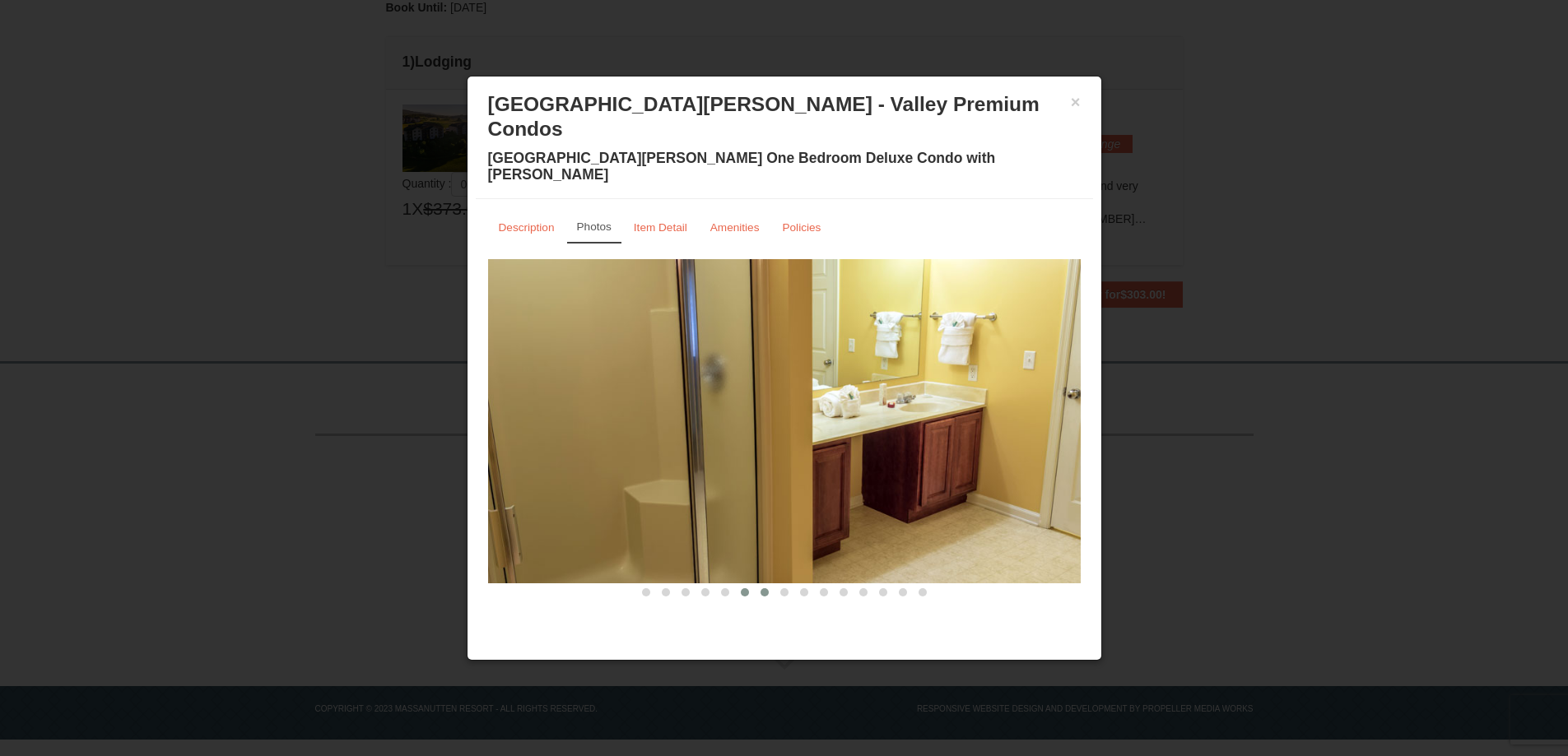
click at [761, 584] on button at bounding box center [764, 592] width 19 height 17
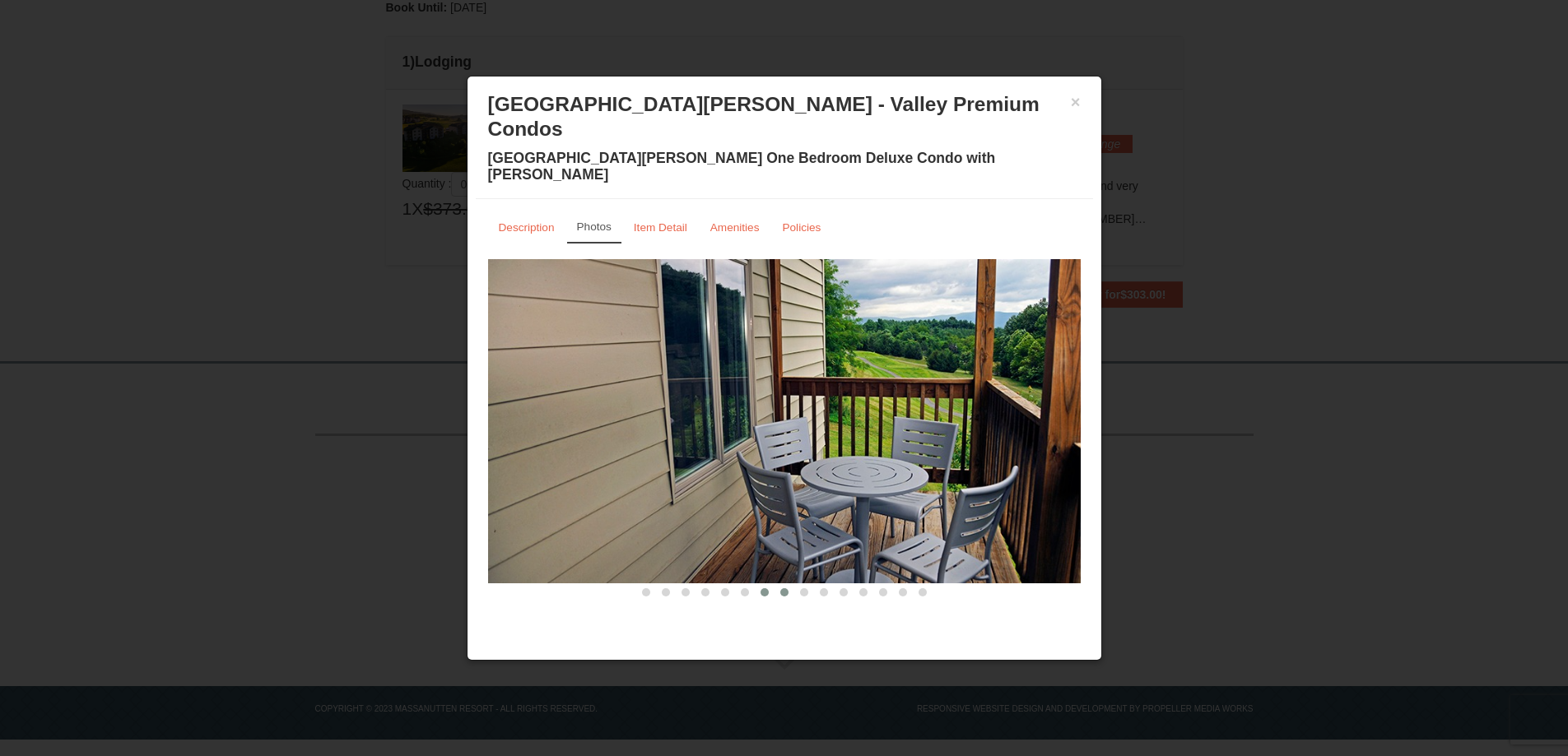
click at [783, 589] on span at bounding box center [784, 592] width 8 height 8
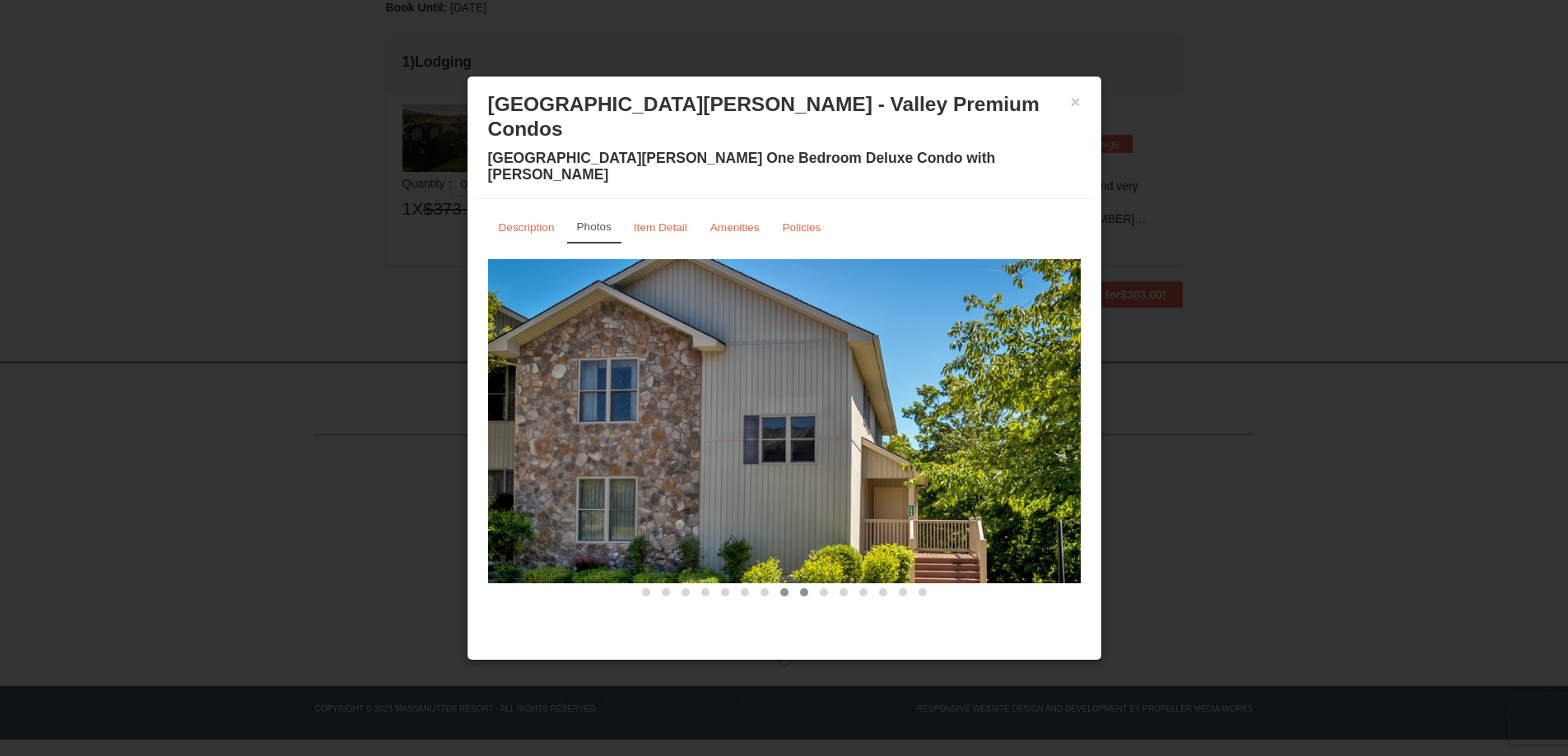
click at [805, 589] on span at bounding box center [803, 592] width 8 height 8
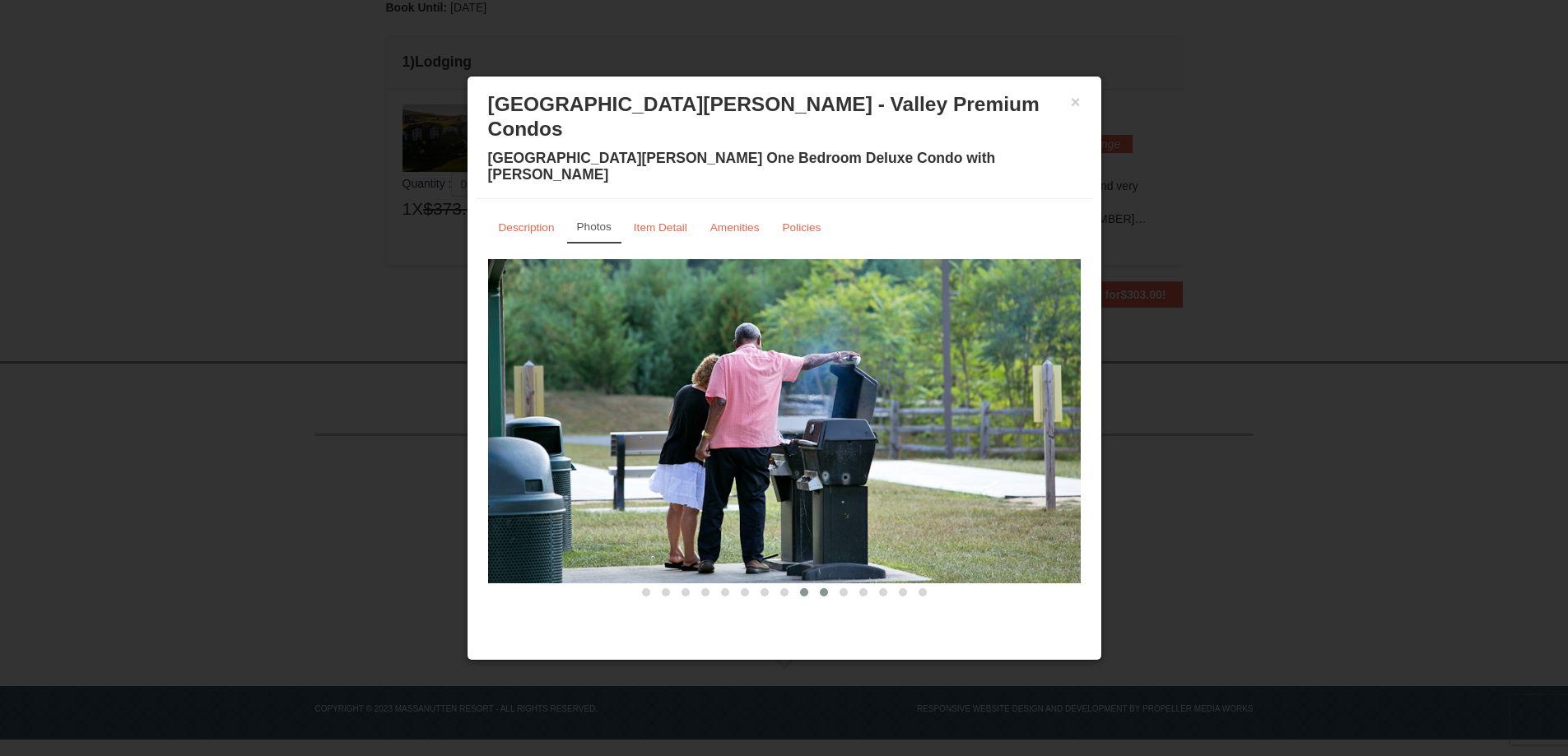
click at [819, 584] on button at bounding box center [823, 592] width 19 height 17
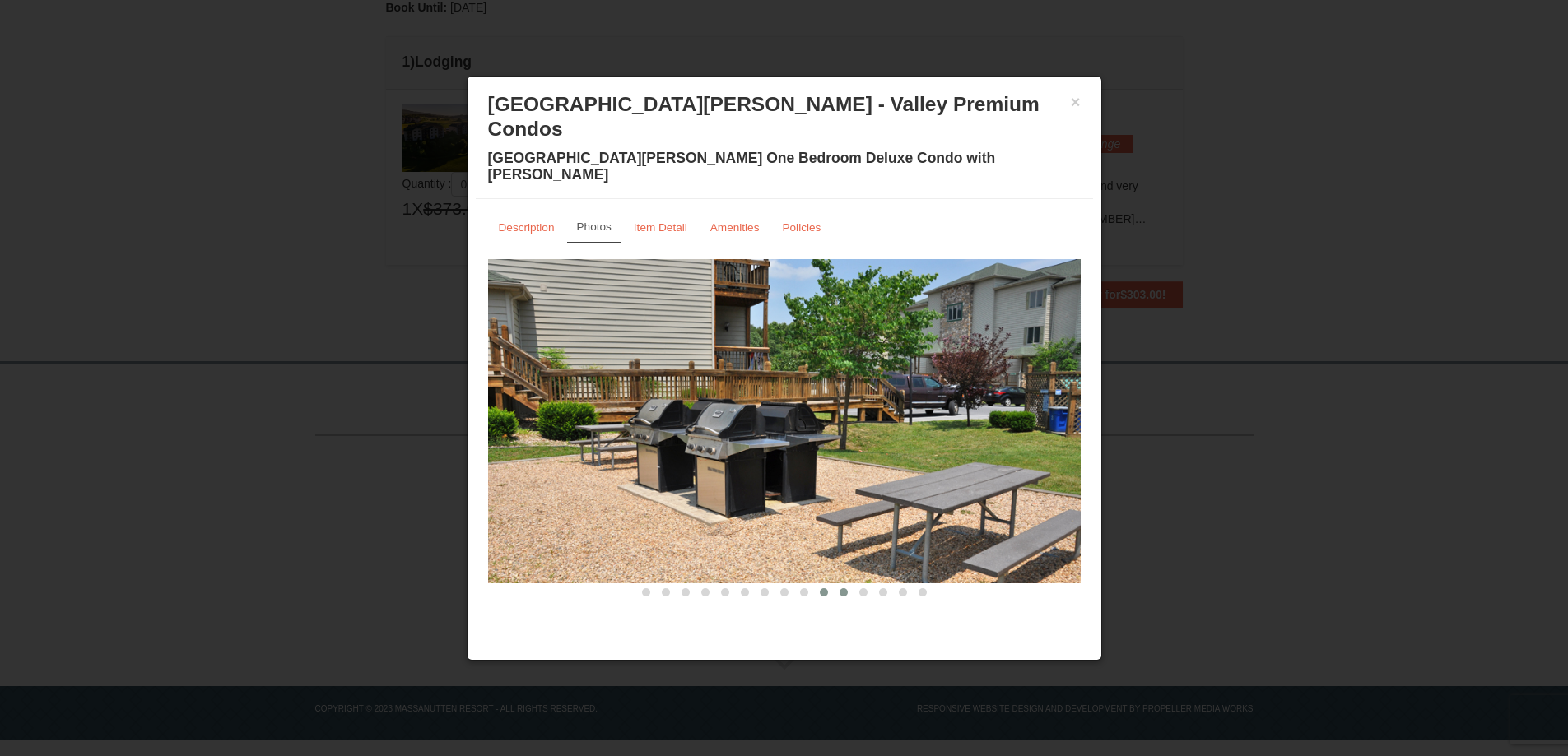
click at [843, 589] on span at bounding box center [843, 592] width 8 height 8
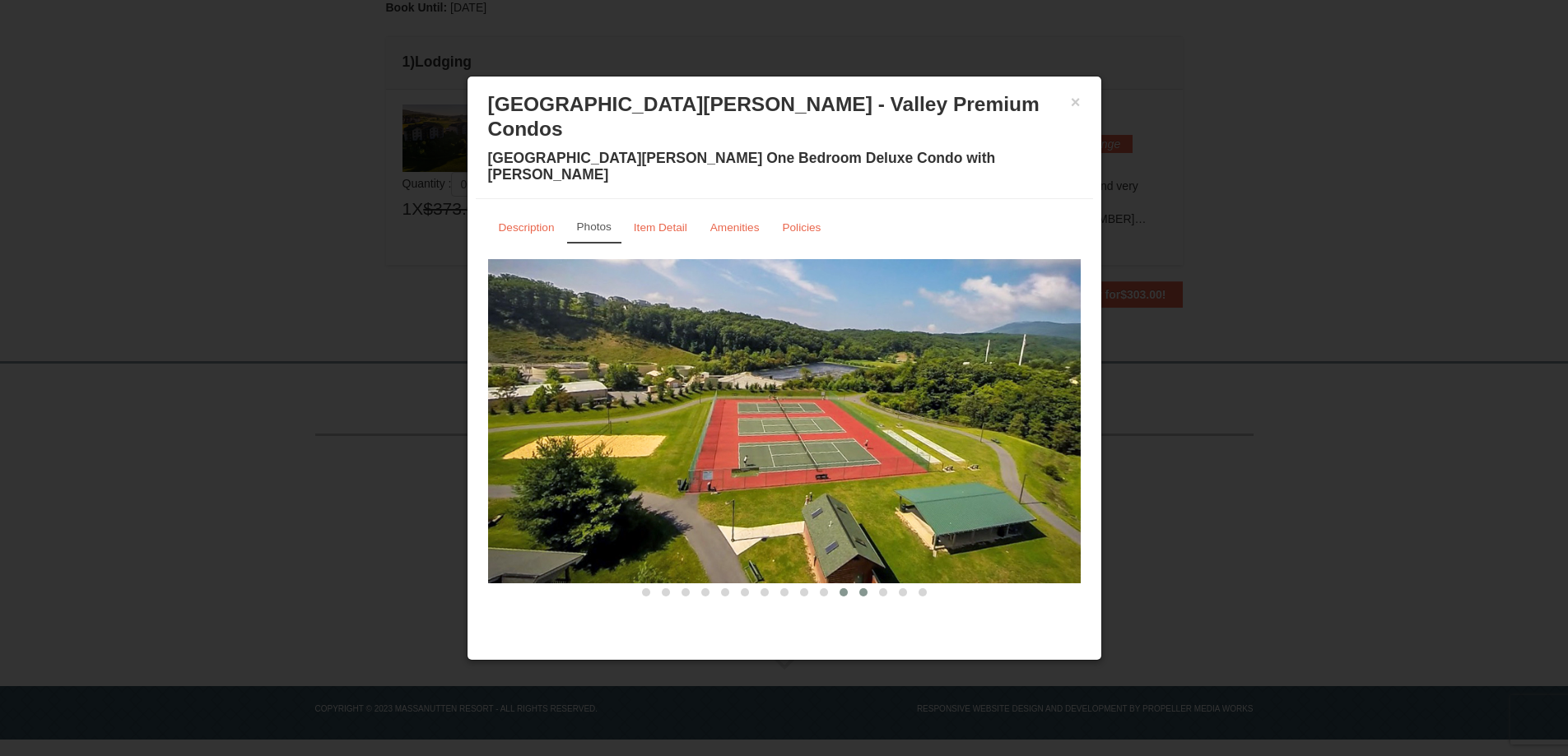
click at [855, 584] on button at bounding box center [863, 592] width 19 height 17
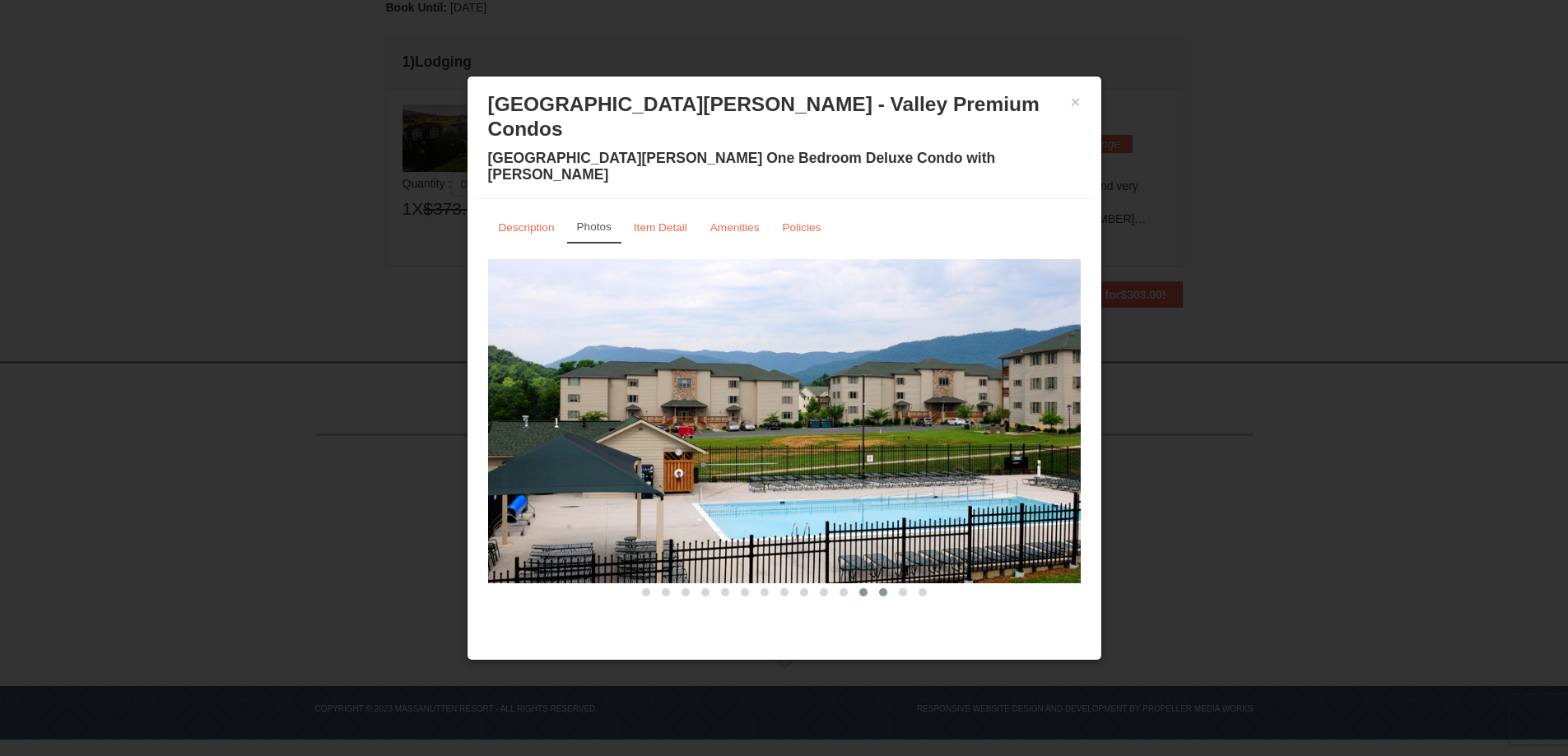
click at [888, 584] on button at bounding box center [882, 592] width 19 height 17
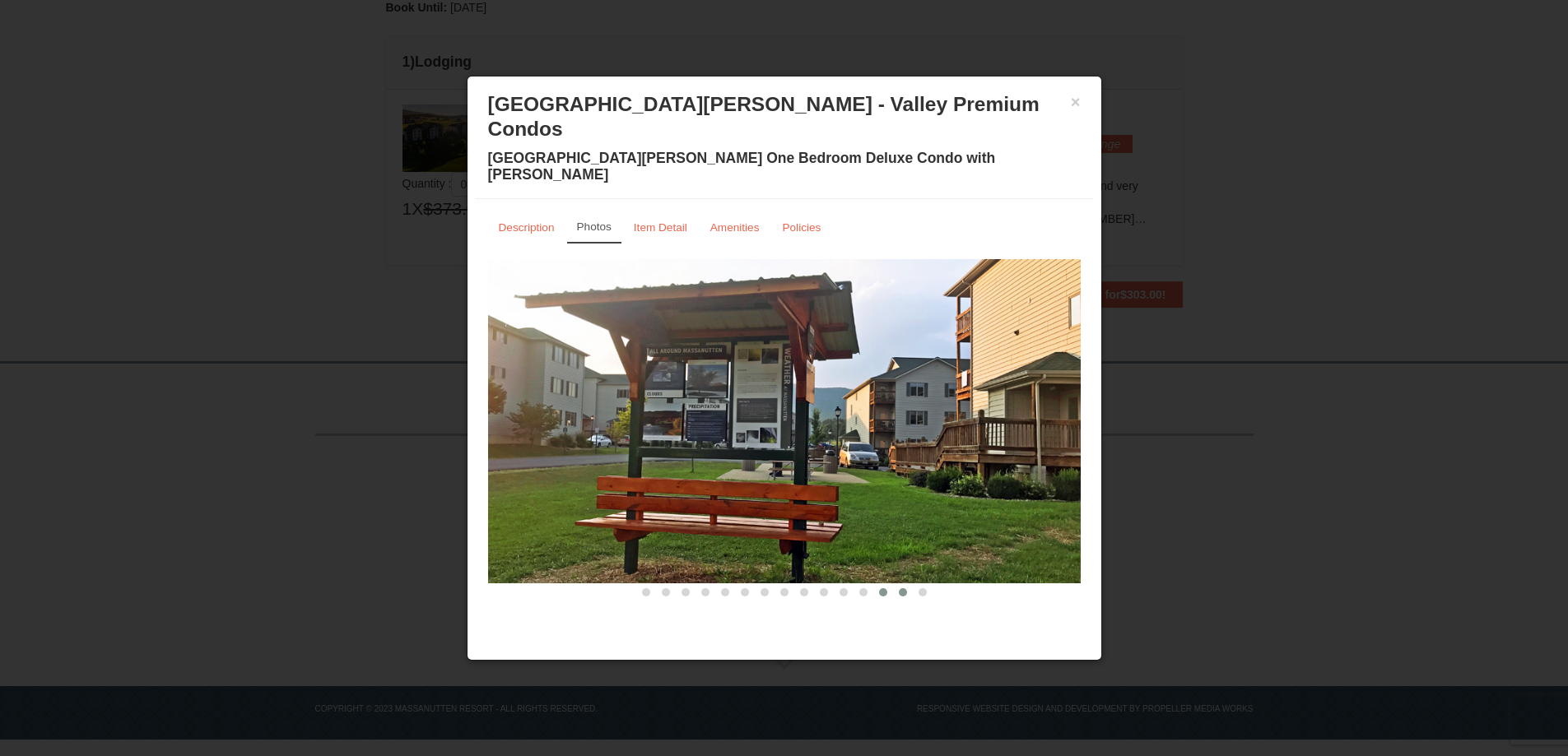
click at [900, 584] on button at bounding box center [902, 592] width 19 height 17
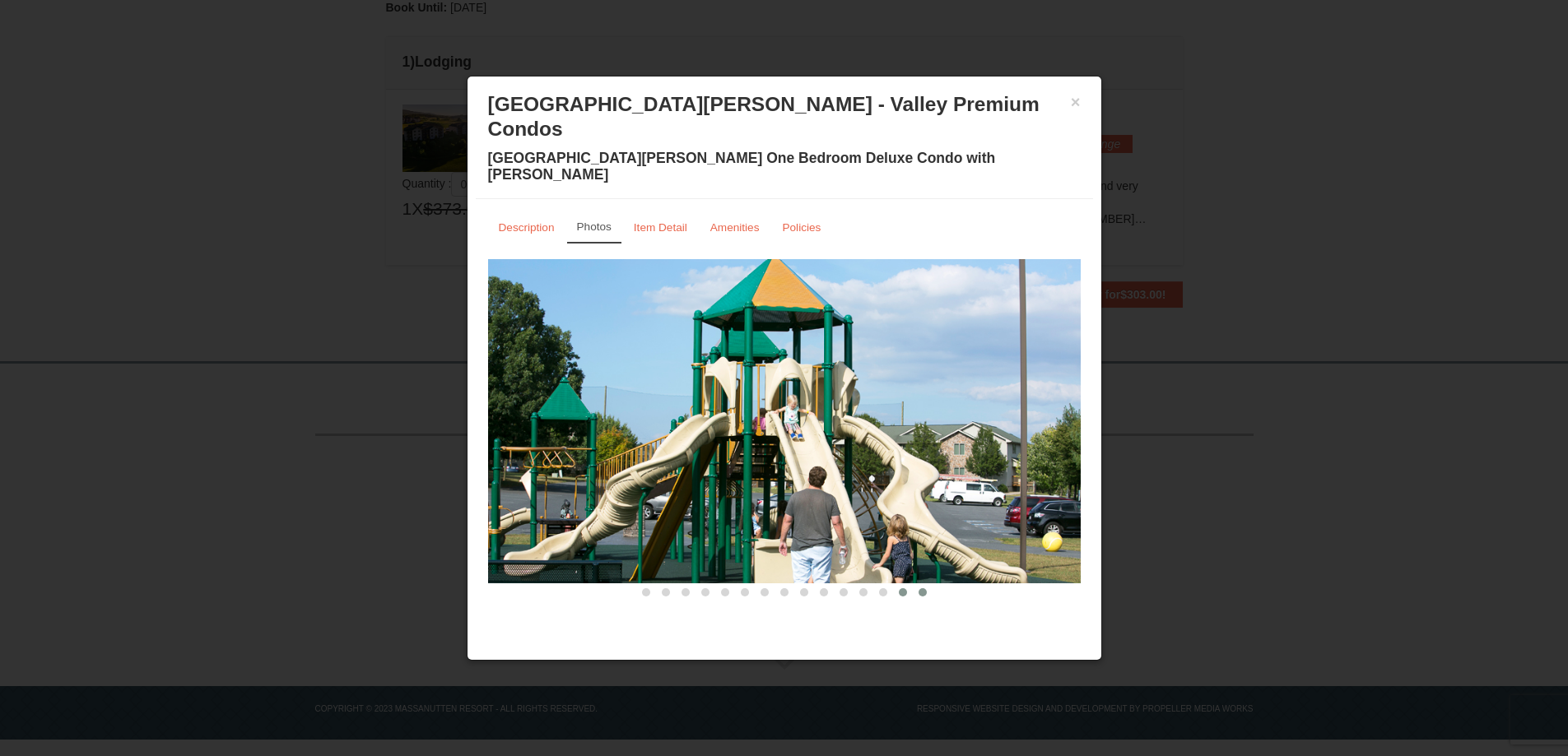
click at [931, 584] on button at bounding box center [922, 592] width 19 height 17
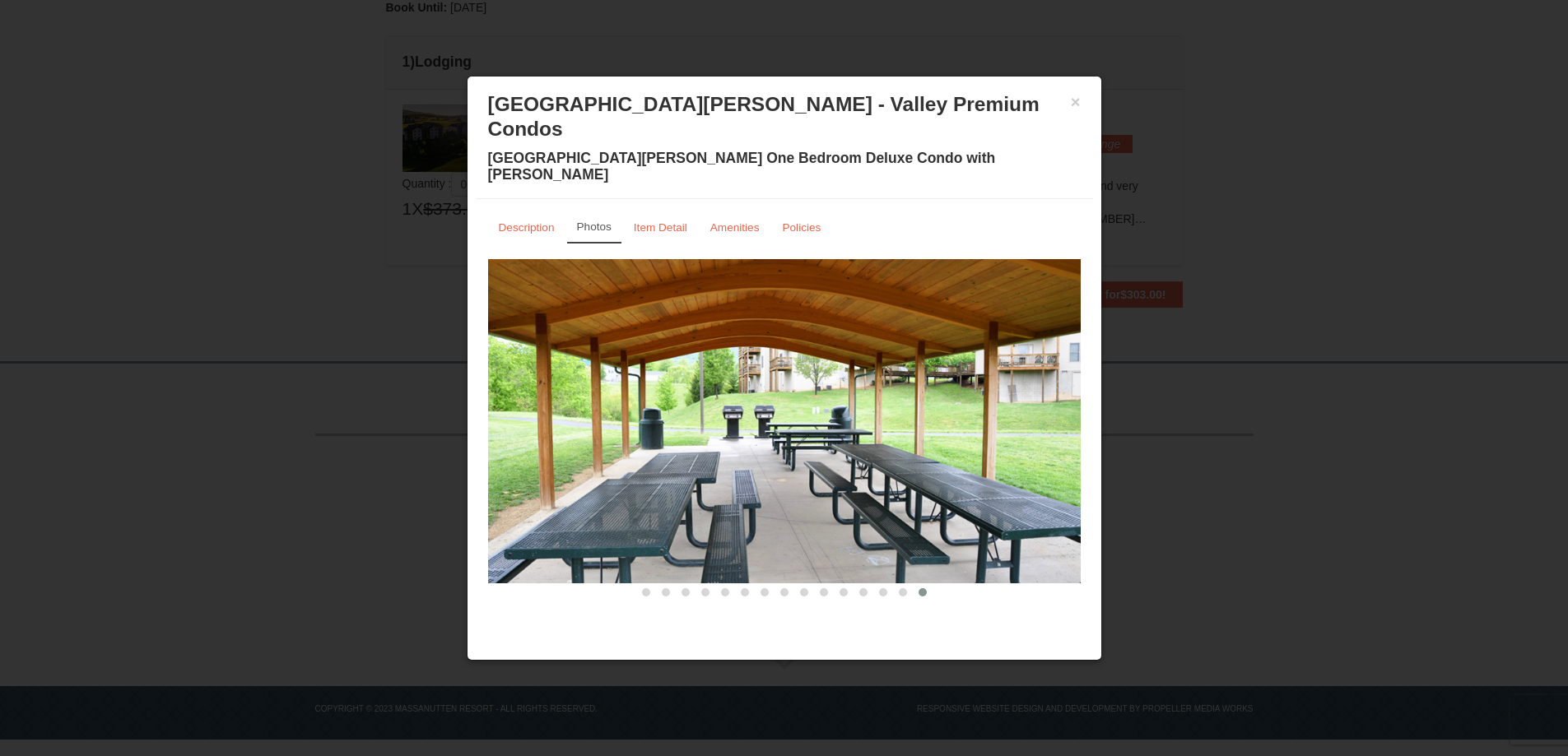
click at [1069, 99] on h3 "[GEOGRAPHIC_DATA][PERSON_NAME] - Valley Premium Condos" at bounding box center [784, 117] width 592 height 49
click at [1077, 97] on button "×" at bounding box center [1076, 102] width 10 height 17
